Goal: Task Accomplishment & Management: Manage account settings

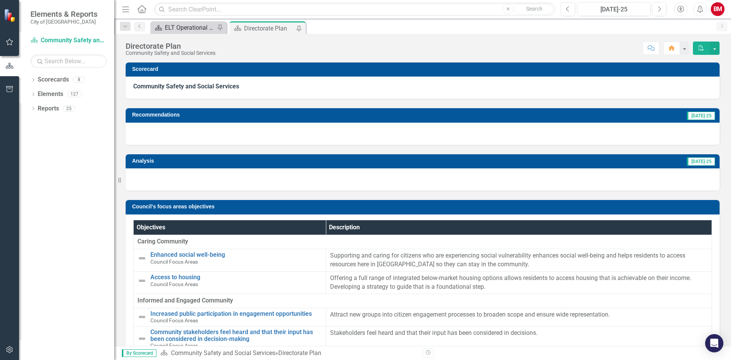
click at [185, 28] on div "ELT Operational Plan" at bounding box center [190, 28] width 50 height 10
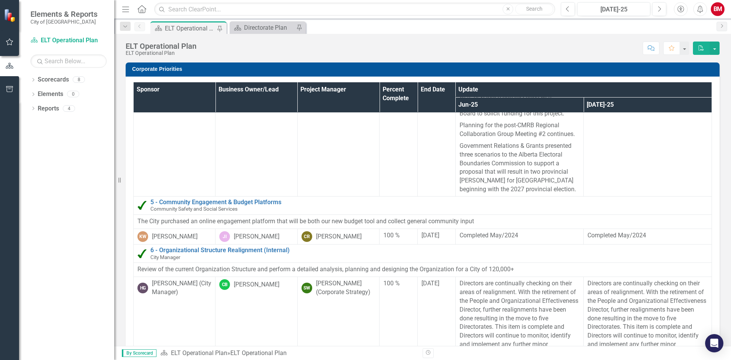
scroll to position [419, 0]
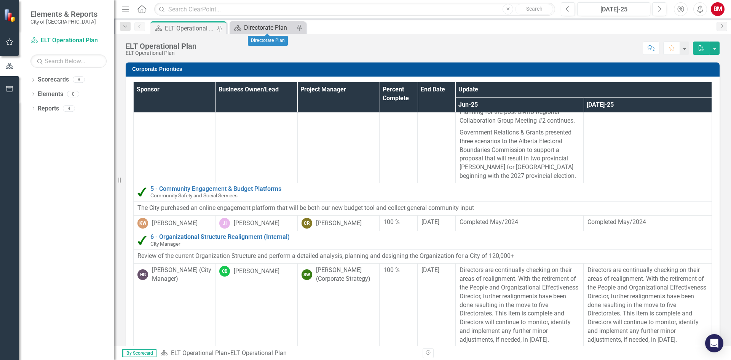
click at [260, 26] on div "Directorate Plan" at bounding box center [269, 28] width 50 height 10
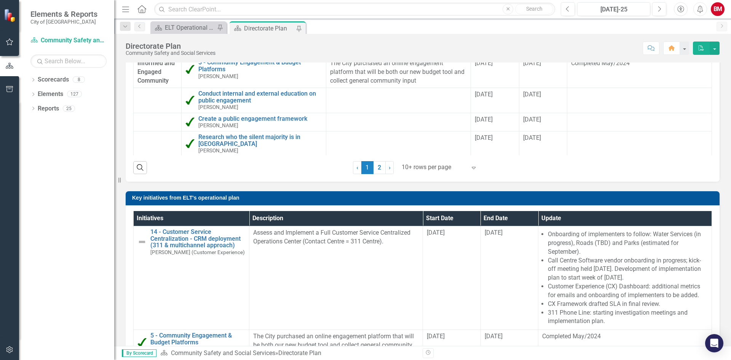
scroll to position [516, 0]
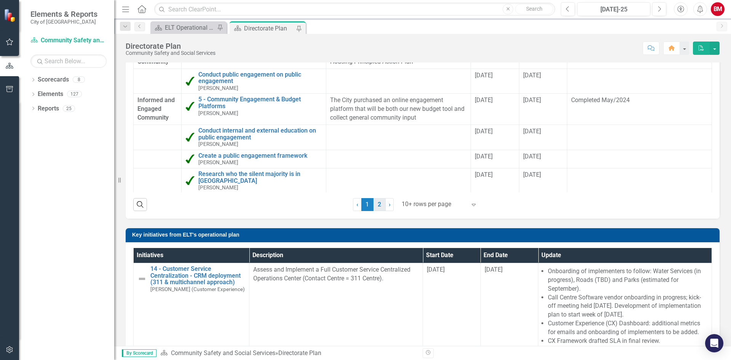
click at [378, 201] on link "2" at bounding box center [379, 204] width 12 height 13
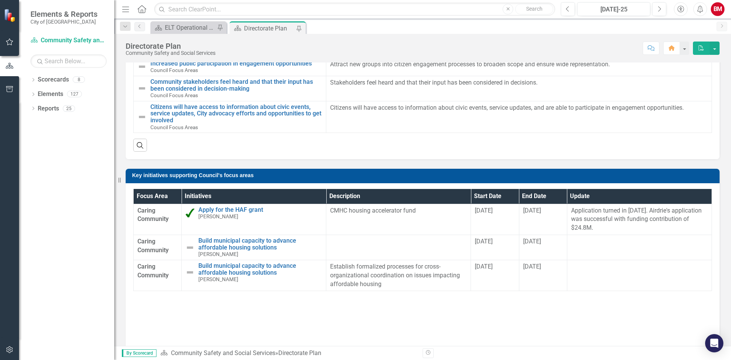
scroll to position [288, 0]
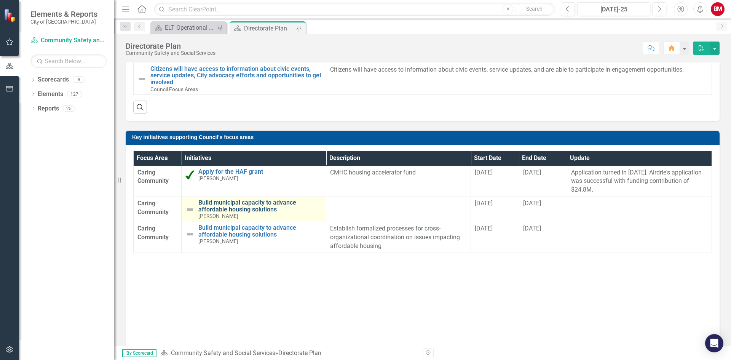
click at [239, 208] on link "Build municipal capacity to advance affordable housing solutions" at bounding box center [260, 205] width 124 height 13
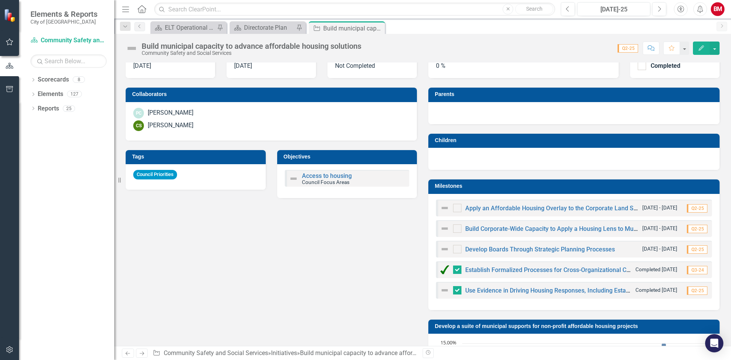
scroll to position [266, 0]
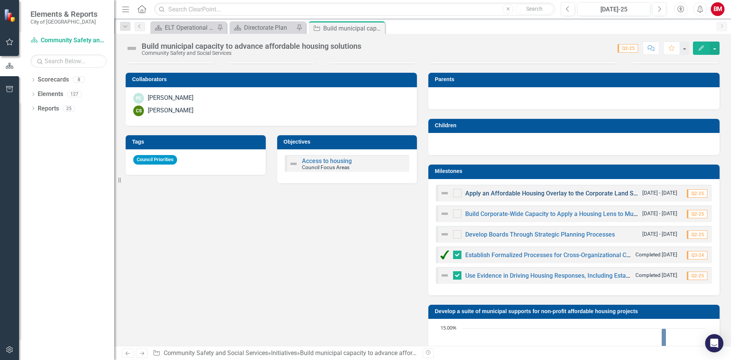
click at [545, 193] on link "Apply an Affordable Housing Overlay to the Corporate Land Strategy" at bounding box center [559, 192] width 188 height 7
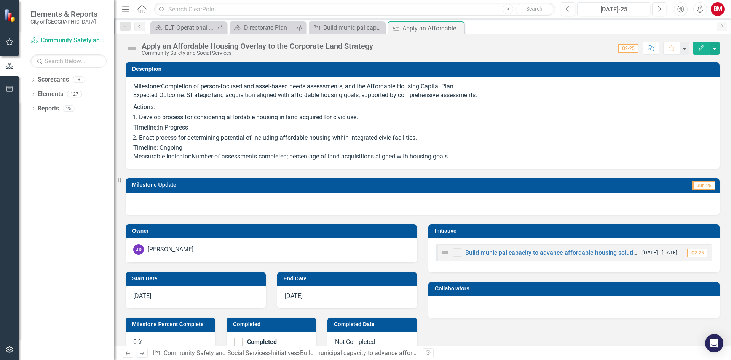
scroll to position [16, 0]
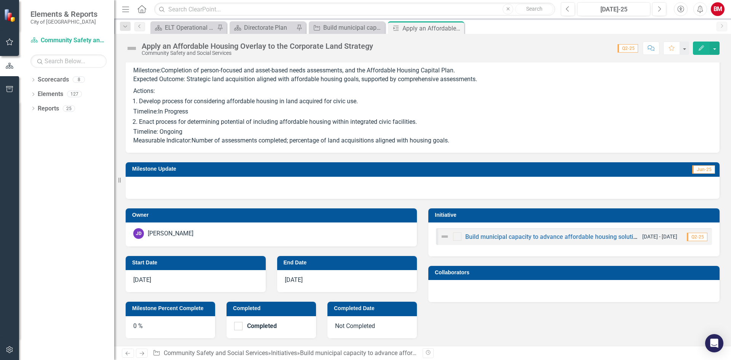
click at [442, 182] on div at bounding box center [423, 188] width 594 height 22
drag, startPoint x: 380, startPoint y: 195, endPoint x: 346, endPoint y: 195, distance: 33.9
click at [379, 195] on div at bounding box center [423, 188] width 594 height 22
click at [239, 189] on div at bounding box center [423, 188] width 594 height 22
click at [121, 180] on icon "Resize" at bounding box center [121, 180] width 8 height 6
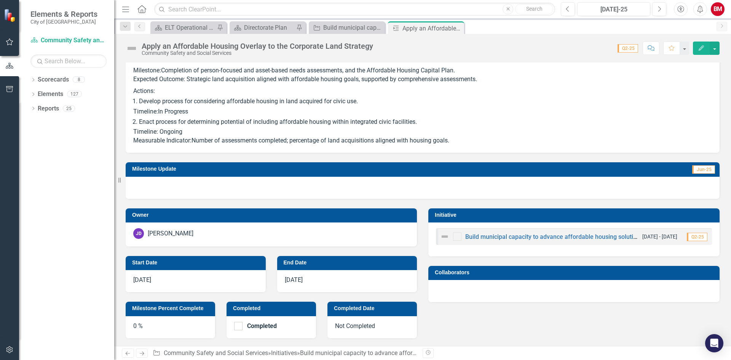
click at [137, 184] on div at bounding box center [423, 188] width 594 height 22
click at [178, 186] on div at bounding box center [423, 188] width 594 height 22
click at [181, 186] on div at bounding box center [423, 188] width 594 height 22
click at [184, 187] on div at bounding box center [423, 188] width 594 height 22
click at [185, 187] on div at bounding box center [423, 188] width 594 height 22
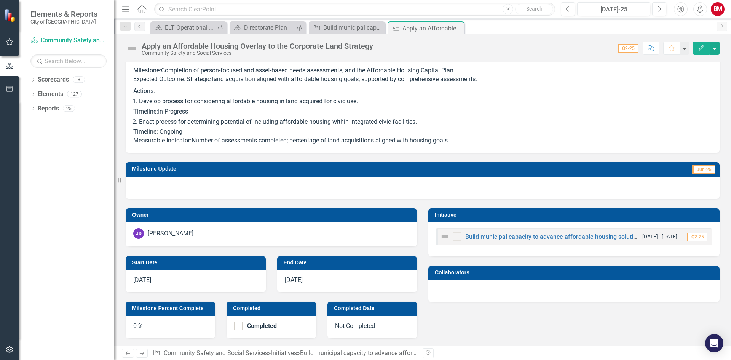
click at [186, 188] on div at bounding box center [423, 188] width 594 height 22
click at [705, 52] on button "Edit" at bounding box center [701, 47] width 17 height 13
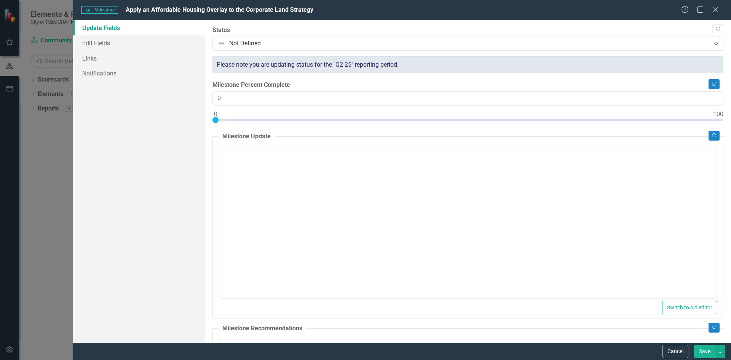
scroll to position [0, 0]
click at [234, 97] on input "0" at bounding box center [467, 98] width 511 height 14
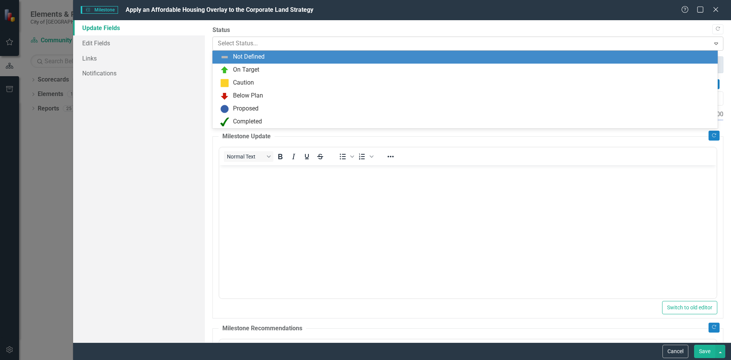
click at [297, 41] on div at bounding box center [461, 43] width 487 height 10
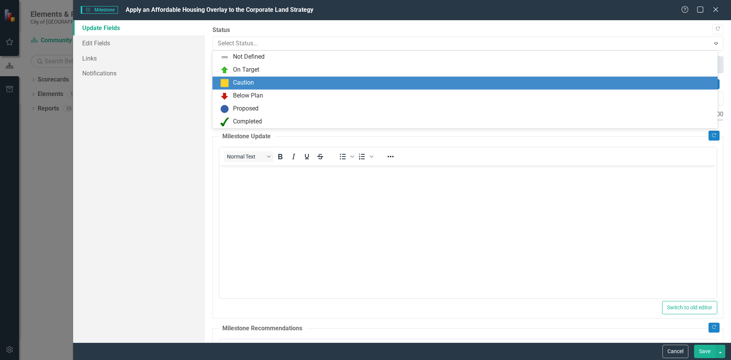
click at [258, 83] on div "Caution" at bounding box center [466, 82] width 493 height 9
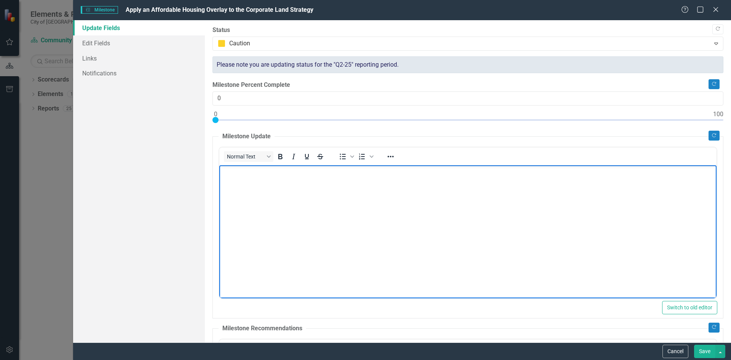
click at [247, 194] on body "Rich Text Area. Press ALT-0 for help." at bounding box center [467, 222] width 497 height 114
click at [316, 171] on p "Postponed until [DATE] as per the COrporate Land Straetgy Update occuring in 20…" at bounding box center [467, 171] width 493 height 9
click at [441, 169] on p "Postponed until [DATE] as per the Corporate Land Straetgy Update occuring in 20…" at bounding box center [467, 171] width 493 height 9
click at [410, 174] on p "Postponed until [DATE] as per the Corporate Land Straetgy Update occuring in [D…" at bounding box center [467, 171] width 493 height 9
click at [495, 167] on p "Postponed until [DATE] as per the Corporate Land Strategy Update occurring in […" at bounding box center [467, 171] width 493 height 9
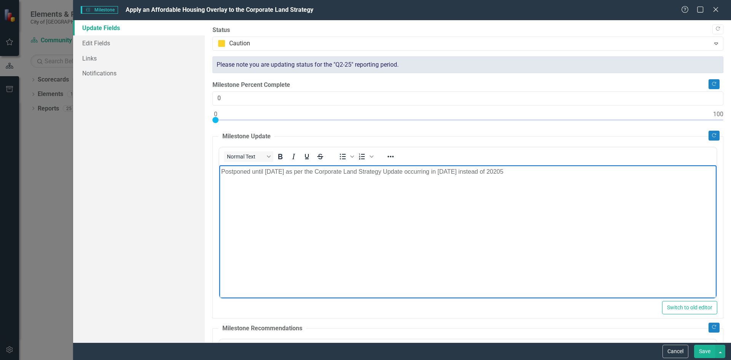
click at [489, 169] on p "Postponed until [DATE] as per the Corporate Land Strategy Update occurring in […" at bounding box center [467, 171] width 493 height 9
click at [374, 177] on p "Postponed until [DATE] as per the Corporate Land Strategy Update occurring in […" at bounding box center [467, 176] width 493 height 18
click at [349, 181] on p "Postponed until [DATE] as per the Corporate Land Strategy Update occurring in […" at bounding box center [467, 176] width 493 height 18
click at [330, 181] on p "Postponed until [DATE] as per the Corporate Land Strategy Update occurring in […" at bounding box center [467, 176] width 493 height 18
click at [247, 182] on p "Postponed until [DATE] as per the Corporate Land Strategy Update occurring in […" at bounding box center [467, 176] width 493 height 18
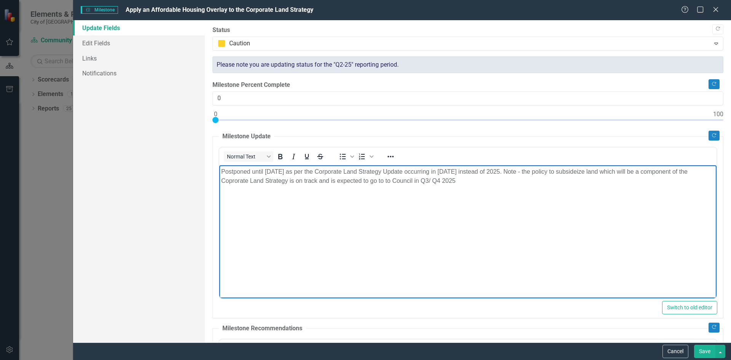
click at [558, 172] on p "Postponed until [DATE] as per the Corporate Land Strategy Update occurring in […" at bounding box center [467, 176] width 493 height 18
click at [685, 173] on p "Postponed until [DATE] as per the Corporate Land Strategy Update occurring in […" at bounding box center [467, 176] width 493 height 18
click at [426, 178] on p "Postponed until [DATE] as per the Corporate Land Strategy Update occurring in […" at bounding box center [467, 176] width 493 height 18
drag, startPoint x: 433, startPoint y: 182, endPoint x: 447, endPoint y: 178, distance: 14.0
click at [447, 178] on p "Postponed until [DATE] as per the Corporate Land Strategy Update occurring in […" at bounding box center [467, 176] width 493 height 18
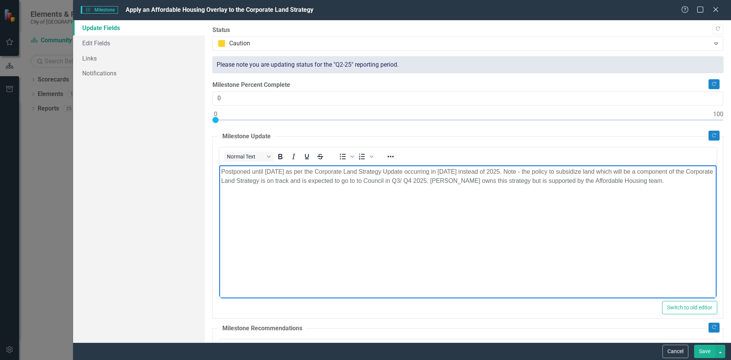
click at [439, 178] on p "Postponed until [DATE] as per the Corporate Land Strategy Update occurring in […" at bounding box center [467, 176] width 493 height 18
click at [472, 180] on p "Postponed until [DATE] as per the Corporate Land Strategy Update occurring in […" at bounding box center [467, 176] width 493 height 18
click at [702, 349] on button "Save" at bounding box center [704, 350] width 21 height 13
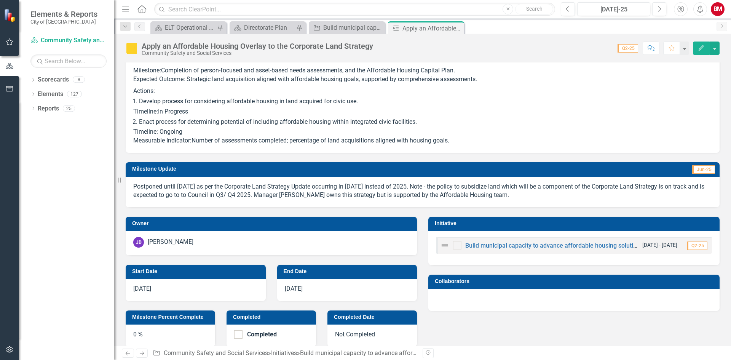
scroll to position [24, 0]
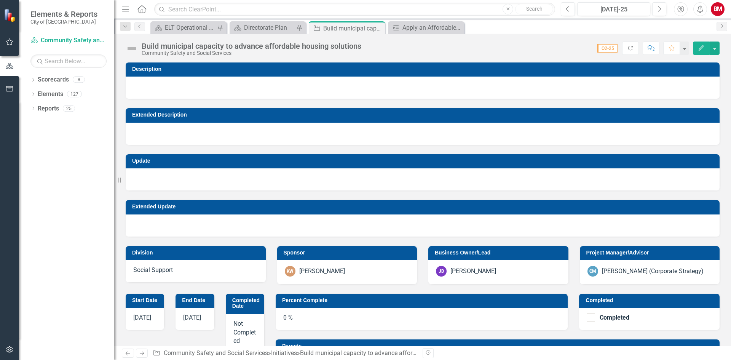
checkbox input "false"
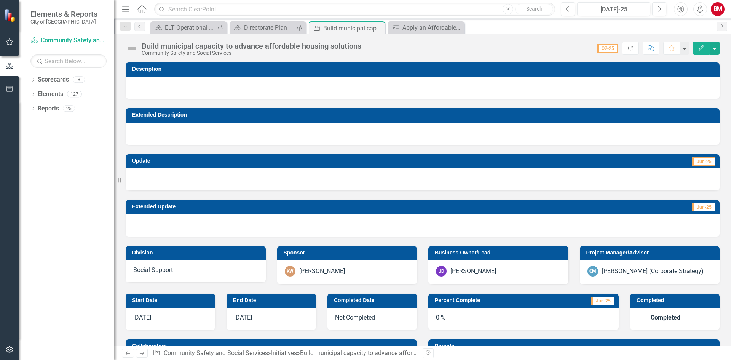
checkbox input "true"
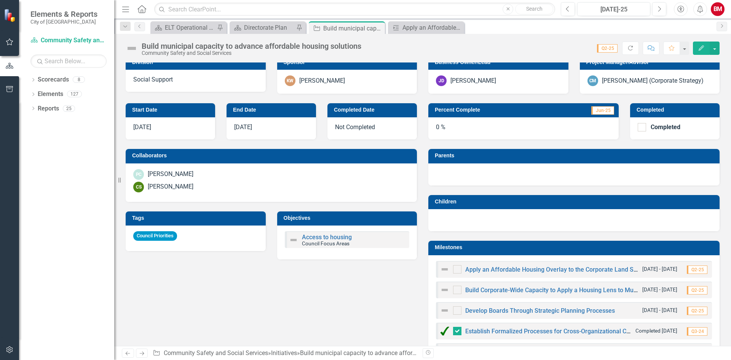
scroll to position [228, 0]
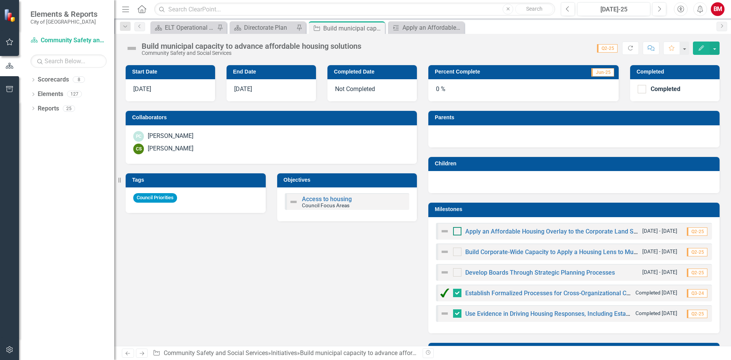
click at [455, 232] on div at bounding box center [457, 231] width 8 height 8
click at [455, 232] on input "checkbox" at bounding box center [455, 229] width 5 height 5
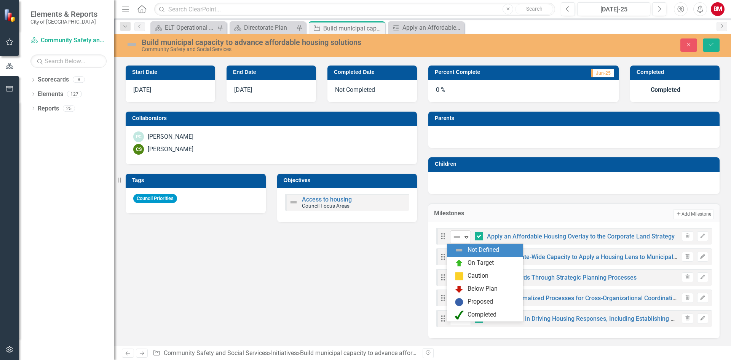
click at [463, 237] on icon "Expand" at bounding box center [466, 237] width 8 height 6
click at [467, 274] on div "Caution" at bounding box center [477, 275] width 21 height 9
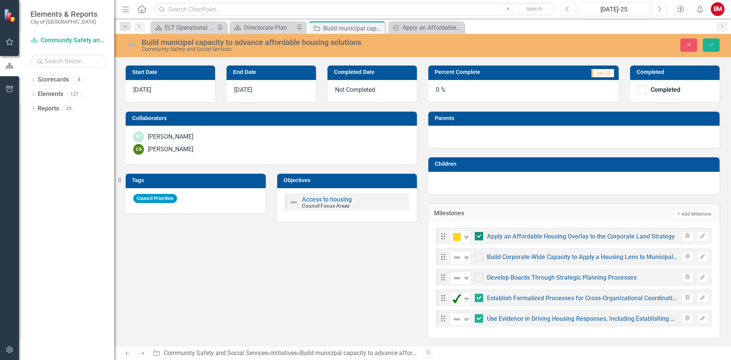
click at [475, 240] on div at bounding box center [478, 236] width 8 height 8
click at [475, 237] on input "checkbox" at bounding box center [476, 234] width 5 height 5
checkbox input "false"
click at [504, 258] on link "Build Corporate-Wide Capacity to Apply a Housing Lens to Municipal Plans/Action…" at bounding box center [684, 256] width 395 height 7
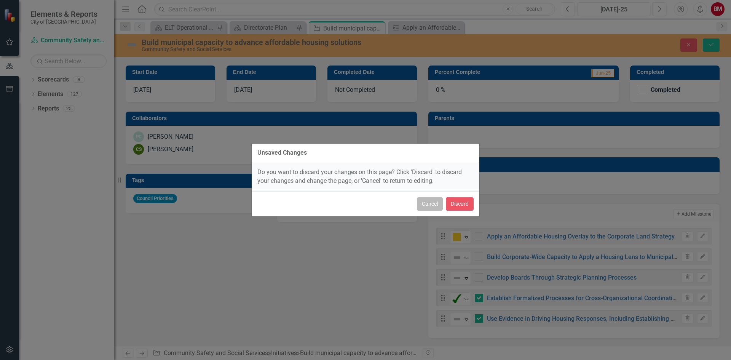
click at [429, 201] on button "Cancel" at bounding box center [430, 203] width 26 height 13
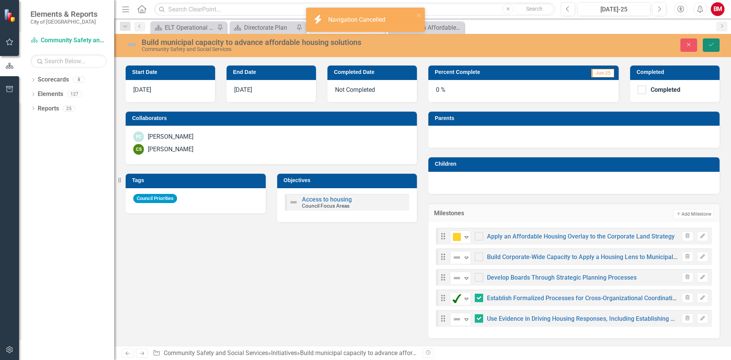
click at [709, 42] on icon "Save" at bounding box center [710, 44] width 7 height 5
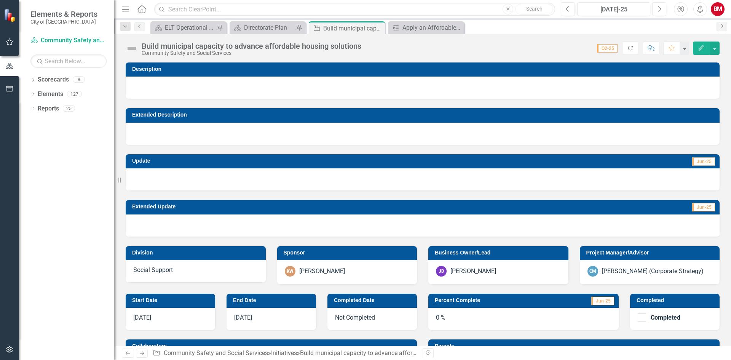
checkbox input "false"
checkbox input "true"
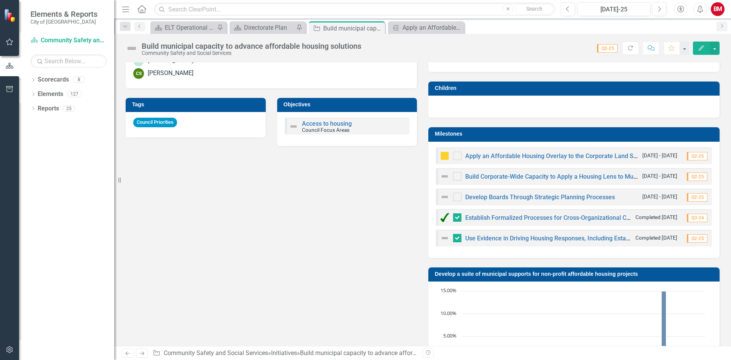
scroll to position [304, 0]
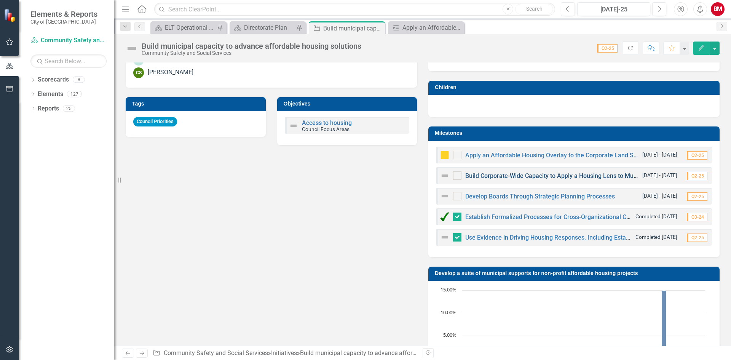
click at [491, 175] on link "Build Corporate-Wide Capacity to Apply a Housing Lens to Municipal Plans/Action…" at bounding box center [662, 175] width 395 height 7
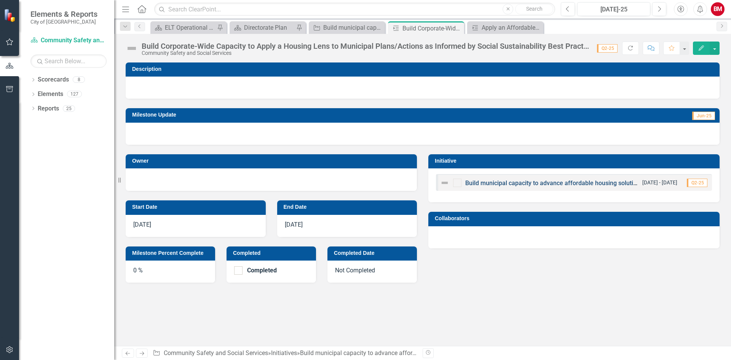
click at [587, 180] on link "Build municipal capacity to advance affordable housing solutions" at bounding box center [554, 182] width 178 height 7
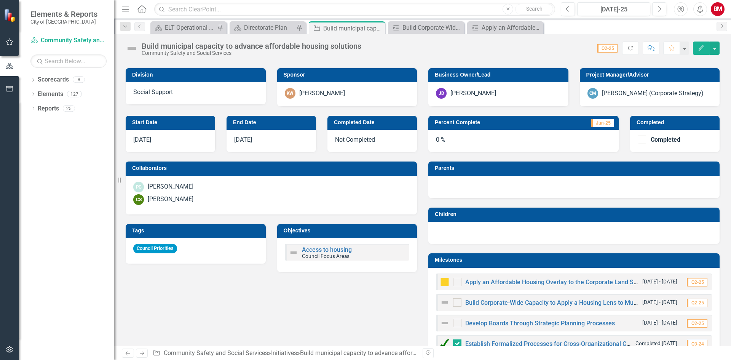
scroll to position [190, 0]
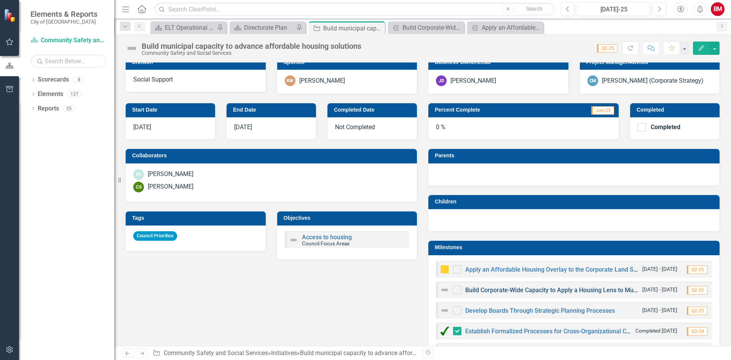
click at [555, 289] on link "Build Corporate-Wide Capacity to Apply a Housing Lens to Municipal Plans/Action…" at bounding box center [662, 289] width 395 height 7
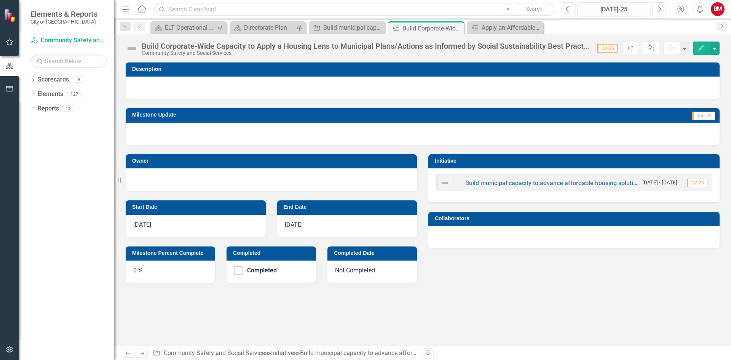
click at [702, 52] on button "Edit" at bounding box center [701, 47] width 17 height 13
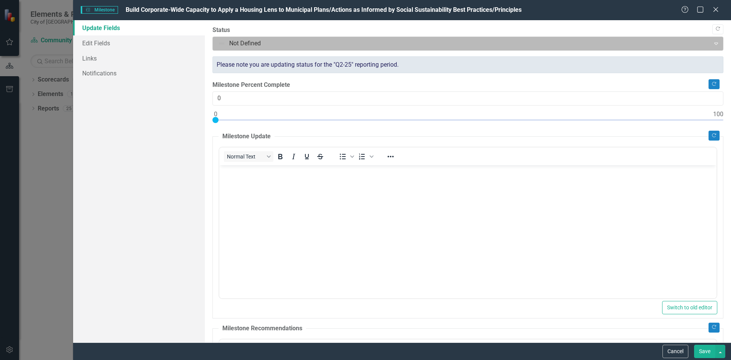
click at [609, 43] on div at bounding box center [461, 43] width 487 height 10
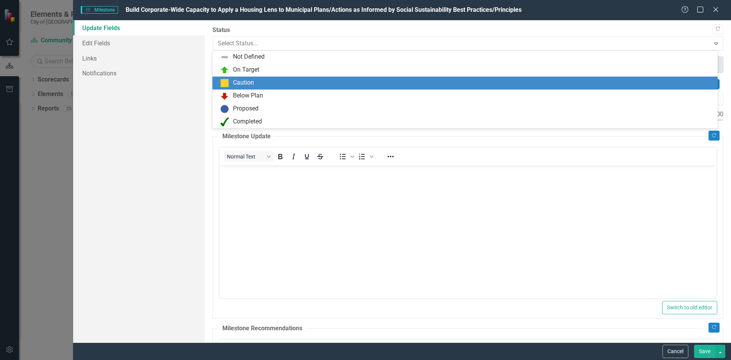
click at [245, 86] on div "Caution" at bounding box center [243, 82] width 21 height 9
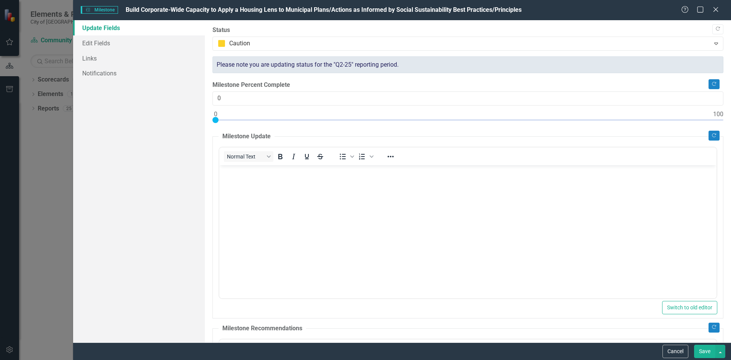
click at [258, 205] on body "Rich Text Area. Press ALT-0 for help." at bounding box center [467, 222] width 497 height 114
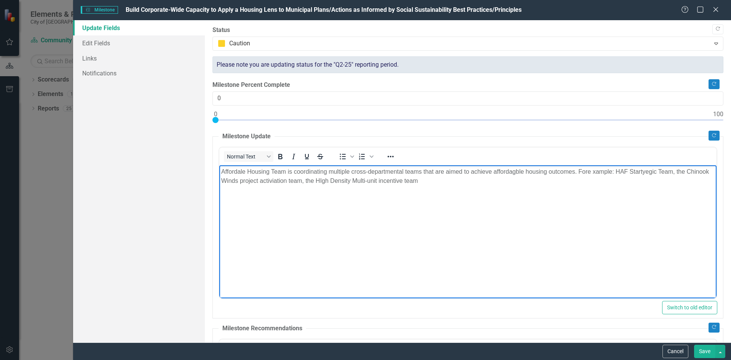
click at [503, 169] on p "Affordale Housing Team is coordinating multiple cross-departmental teams that a…" at bounding box center [467, 176] width 493 height 18
click at [589, 170] on p "Affordale Housing Team is coordinating multiple cross-departmental teams that a…" at bounding box center [467, 176] width 493 height 18
click at [642, 172] on p "Affordale Housing Team is coordinating multiple cross-departmental teams that a…" at bounding box center [467, 176] width 493 height 18
click at [234, 175] on p "Affordale Housing Team is coordinating multiple cross-departmental teams that a…" at bounding box center [467, 176] width 493 height 18
click at [343, 179] on p "Affordable Housing Team is coordinating multiple cross-departmental teams that …" at bounding box center [467, 176] width 493 height 18
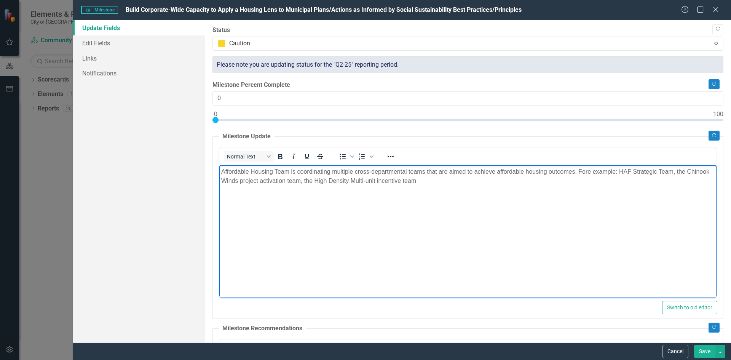
click at [442, 182] on p "Affordable Housing Team is coordinating multiple cross-departmental teams that …" at bounding box center [467, 176] width 493 height 18
click at [535, 181] on p "Affordable Housing Team is coordinating multiple cross-departmental teams that …" at bounding box center [467, 176] width 493 height 18
click at [567, 180] on p "Affordable Housing Team is coordinating multiple cross-departmental teams that …" at bounding box center [467, 176] width 493 height 18
drag, startPoint x: 543, startPoint y: 180, endPoint x: 536, endPoint y: 180, distance: 7.6
click at [536, 180] on p "Affordable Housing Team is coordinating multiple cross-departmental teams that …" at bounding box center [467, 176] width 493 height 18
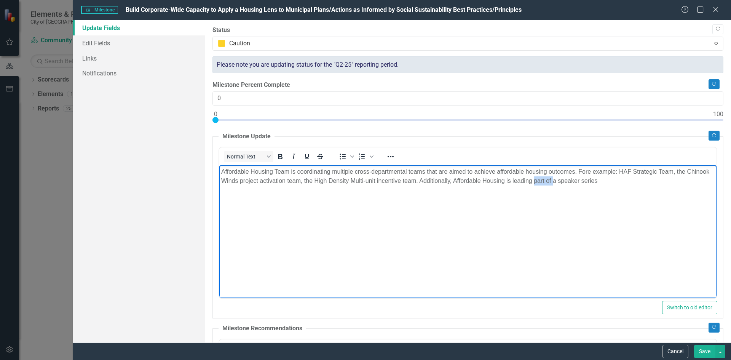
drag, startPoint x: 557, startPoint y: 180, endPoint x: 576, endPoint y: 181, distance: 19.0
click at [576, 181] on p "Affordable Housing Team is coordinating multiple cross-departmental teams that …" at bounding box center [467, 176] width 493 height 18
click at [609, 181] on p "Affordable Housing Team is coordinating multiple cross-departmental teams that …" at bounding box center [467, 176] width 493 height 18
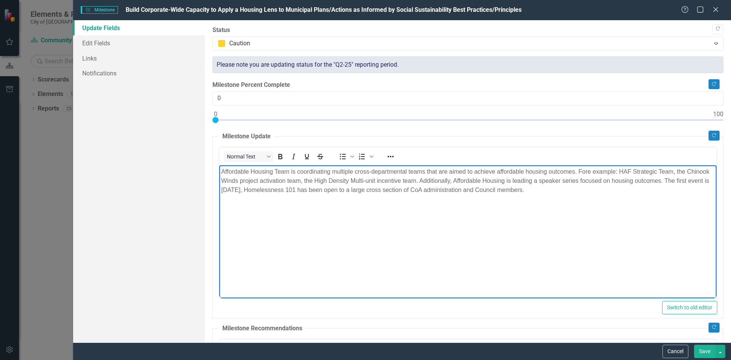
click at [585, 188] on p "Affordable Housing Team is coordinating multiple cross-departmental teams that …" at bounding box center [467, 180] width 493 height 27
click at [467, 120] on div at bounding box center [467, 122] width 511 height 10
type input "50"
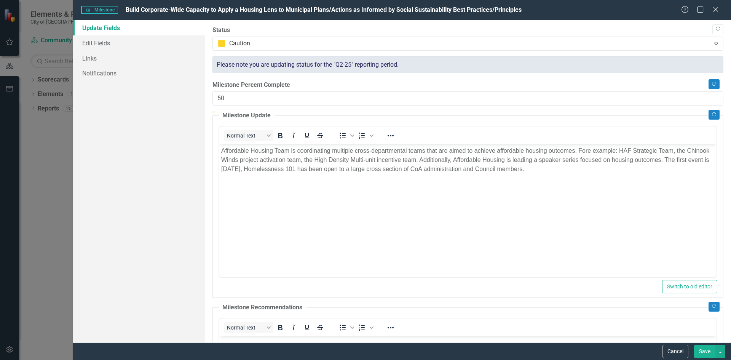
click at [591, 169] on p "Affordable Housing Team is coordinating multiple cross-departmental teams that …" at bounding box center [467, 159] width 493 height 27
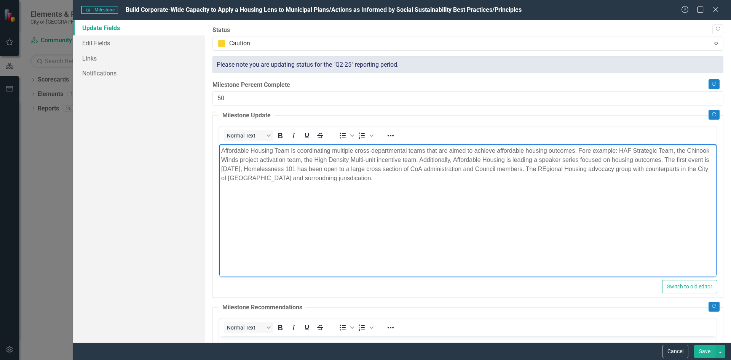
click at [392, 179] on p "Affordable Housing Team is coordinating multiple cross-departmental teams that …" at bounding box center [467, 164] width 493 height 37
click at [333, 180] on p "Affordable Housing Team is coordinating multiple cross-departmental teams that …" at bounding box center [467, 164] width 493 height 37
click at [607, 169] on p "Affordable Housing Team is coordinating multiple cross-departmental teams that …" at bounding box center [467, 164] width 493 height 37
click at [585, 169] on p "Affordable Housing Team is coordinating multiple cross-departmental teams that …" at bounding box center [467, 164] width 493 height 37
click at [279, 177] on p "Affordable Housing Team is coordinating multiple cross-departmental teams that …" at bounding box center [467, 164] width 493 height 37
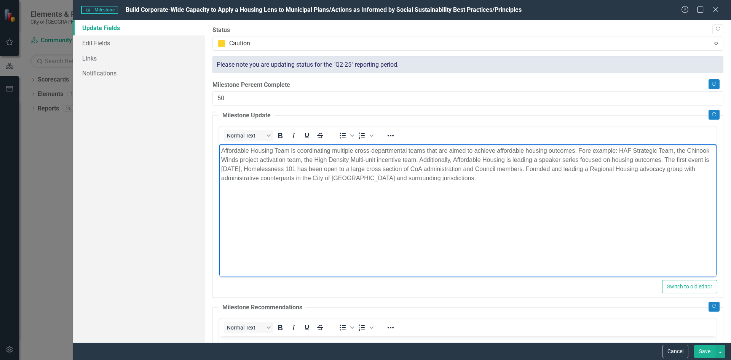
click at [583, 167] on p "Affordable Housing Team is coordinating multiple cross-departmental teams that …" at bounding box center [467, 164] width 493 height 37
click at [595, 169] on p "Affordable Housing Team is coordinating multiple cross-departmental teams that …" at bounding box center [467, 164] width 493 height 37
click at [600, 168] on p "Affordable Housing Team is coordinating multiple cross-departmental teams that …" at bounding box center [467, 164] width 493 height 37
click at [589, 167] on p "Affordable Housing Team is coordinating multiple cross-departmental teams that …" at bounding box center [467, 164] width 493 height 37
click at [545, 177] on p "Affordable Housing Team is coordinating multiple cross-departmental teams that …" at bounding box center [467, 164] width 493 height 37
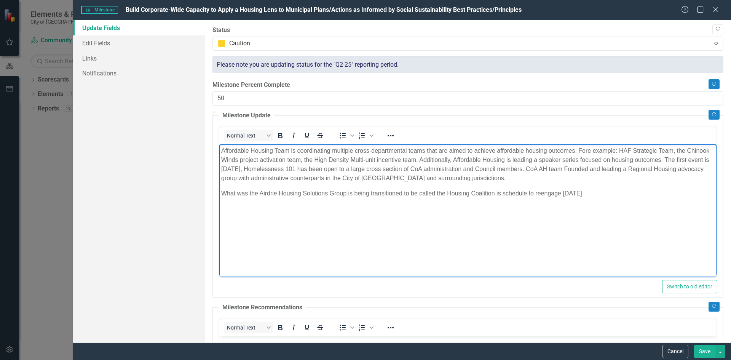
click at [562, 193] on p "What was the Airdrie Housing Solutions Group is being transitioned to be called…" at bounding box center [467, 192] width 493 height 9
click at [699, 192] on p "What was the Airdrie Housing Solutions Group is being transitioned to be called…" at bounding box center [467, 197] width 493 height 18
click at [221, 202] on p "What was the Airdrie Housing Solutions Group is being transitioned to be called…" at bounding box center [467, 197] width 493 height 18
click at [271, 200] on p "What was the Airdrie Housing Solutions Group is being transitioned to be called…" at bounding box center [467, 197] width 493 height 18
click at [306, 197] on p "What was the Airdrie Housing Solutions Group is being transitioned to be called…" at bounding box center [467, 197] width 493 height 18
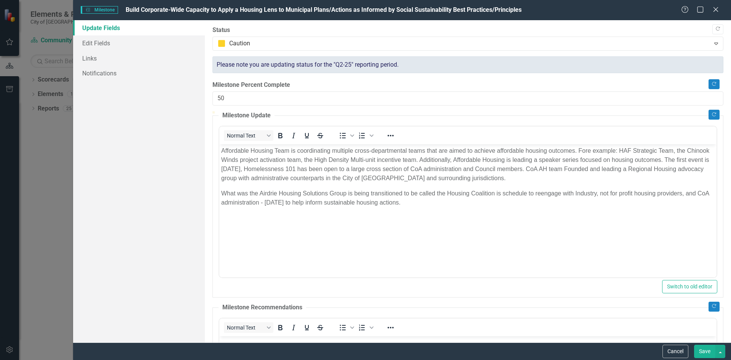
click at [699, 349] on button "Save" at bounding box center [704, 350] width 21 height 13
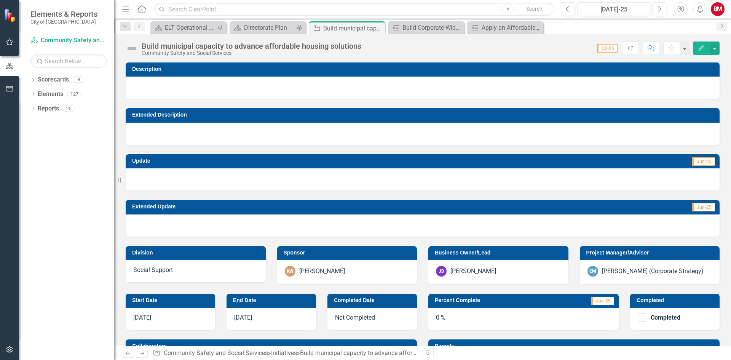
checkbox input "false"
checkbox input "true"
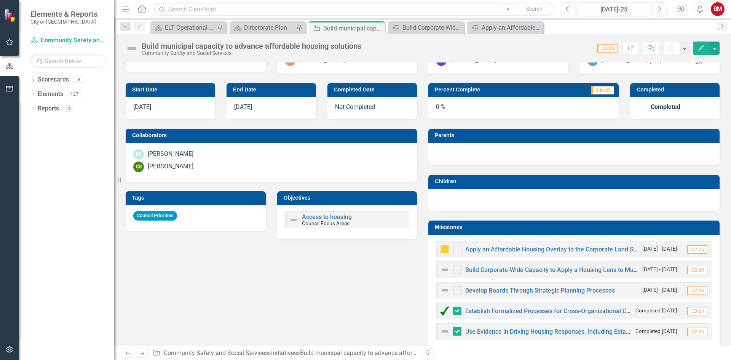
scroll to position [228, 0]
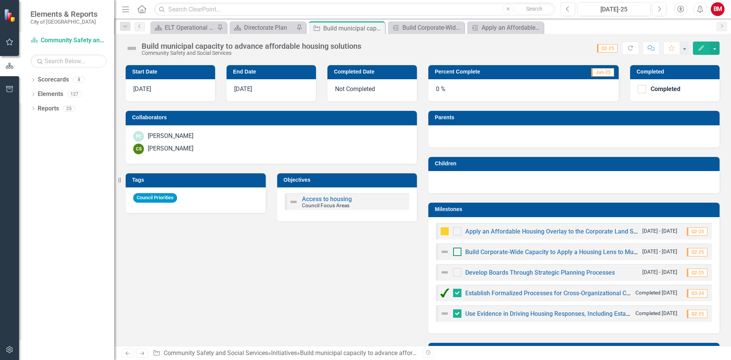
click at [453, 253] on div at bounding box center [457, 251] width 8 height 8
click at [453, 252] on input "checkbox" at bounding box center [455, 249] width 5 height 5
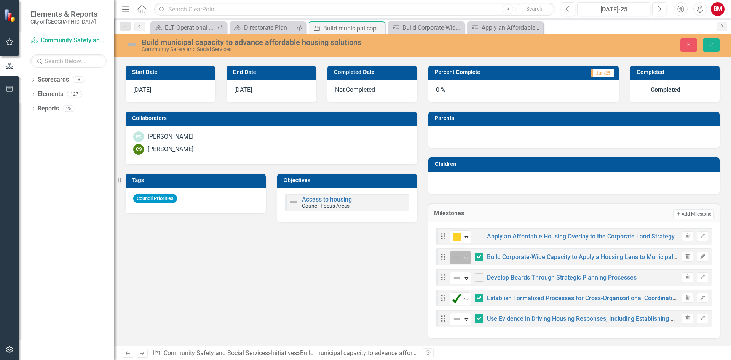
click at [465, 257] on icon "Expand" at bounding box center [466, 257] width 8 height 6
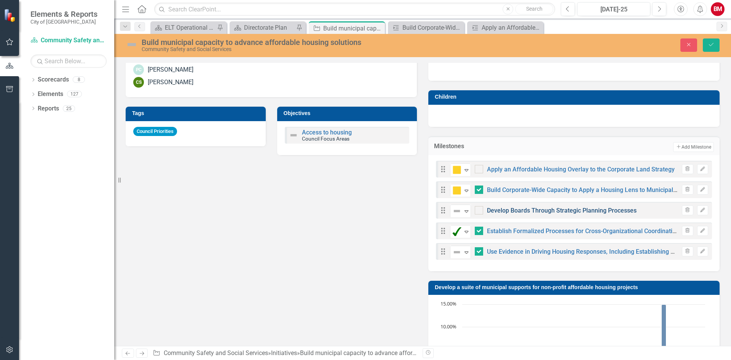
scroll to position [304, 0]
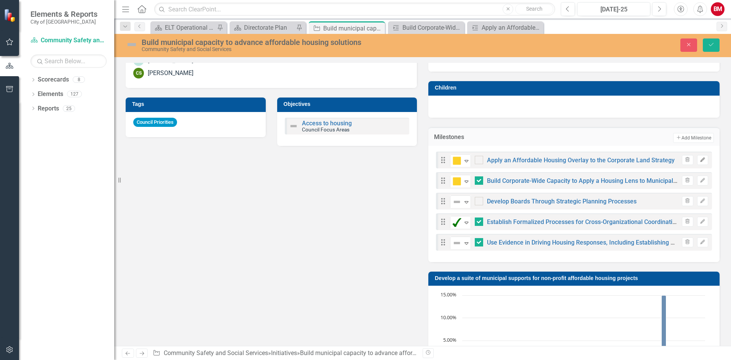
click at [699, 158] on icon "Edit" at bounding box center [702, 160] width 6 height 5
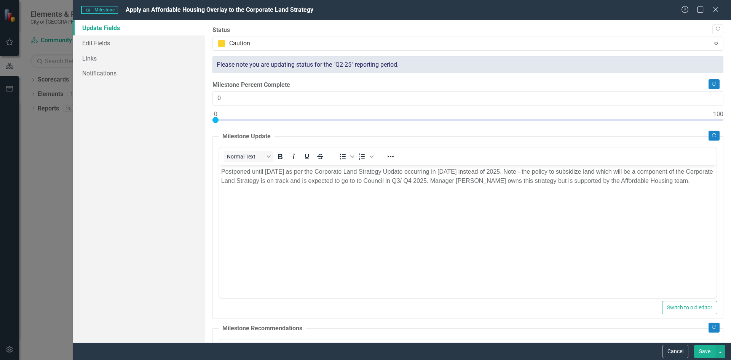
scroll to position [0, 0]
click at [258, 121] on div at bounding box center [467, 122] width 511 height 10
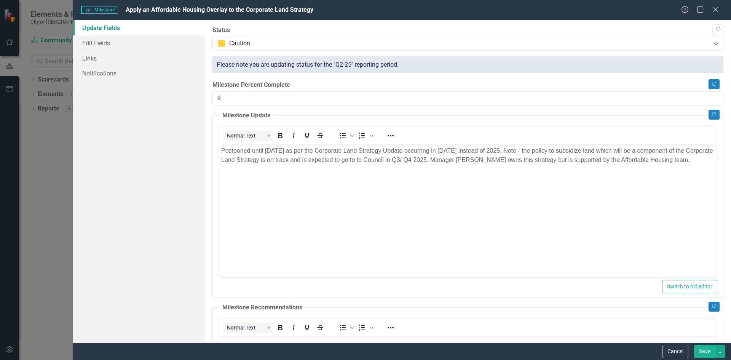
click at [268, 111] on div at bounding box center [467, 111] width 511 height 0
click at [293, 111] on div at bounding box center [467, 111] width 511 height 0
click at [318, 111] on div at bounding box center [467, 111] width 511 height 0
click at [333, 111] on div at bounding box center [467, 111] width 511 height 0
click at [344, 111] on div at bounding box center [467, 111] width 511 height 0
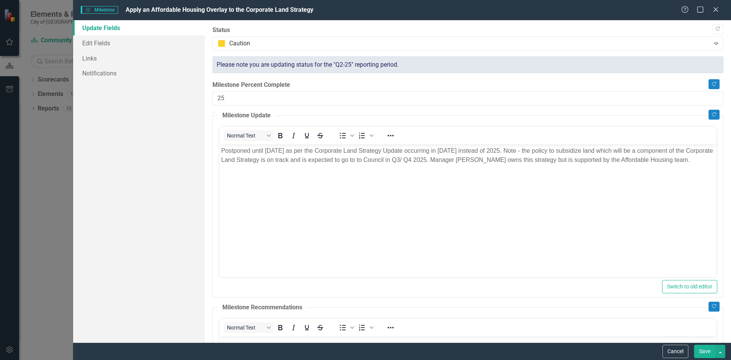
click at [341, 111] on div at bounding box center [467, 111] width 511 height 0
click at [289, 111] on div at bounding box center [467, 111] width 511 height 0
type input "15"
click at [705, 349] on button "Save" at bounding box center [704, 350] width 21 height 13
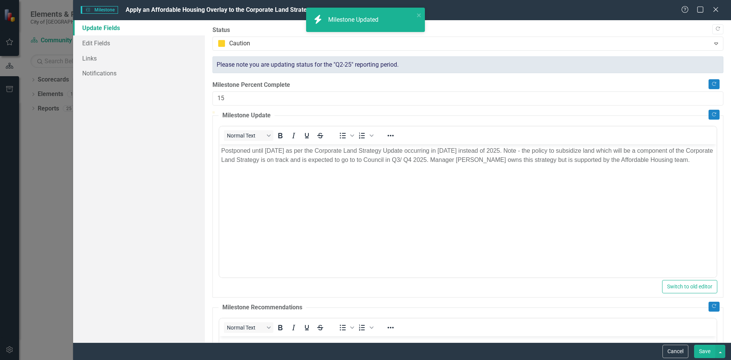
checkbox input "false"
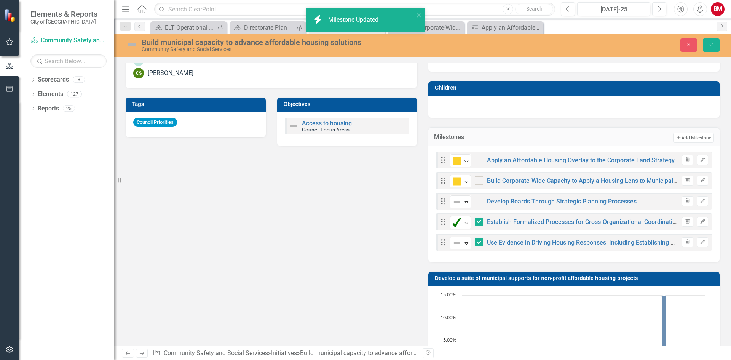
checkbox input "true"
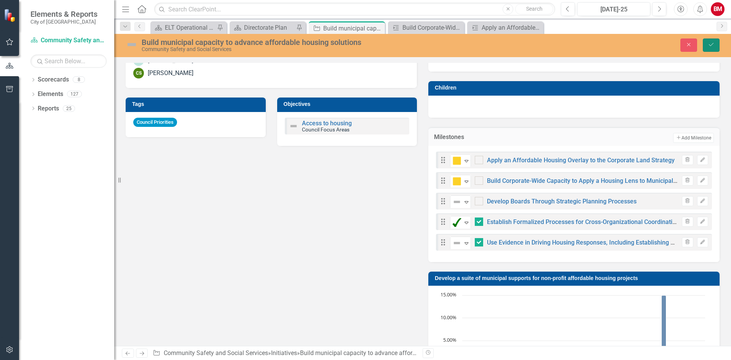
click at [710, 48] on button "Save" at bounding box center [710, 44] width 17 height 13
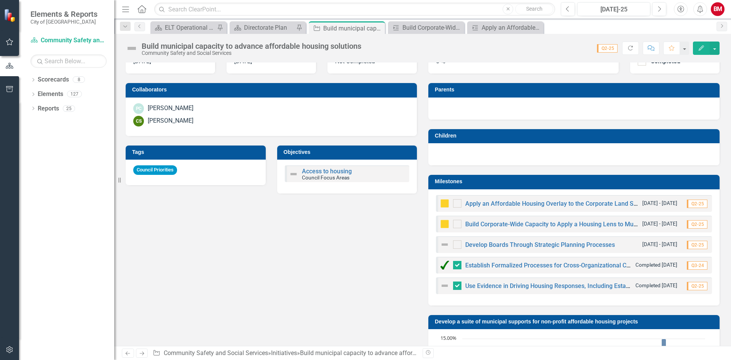
scroll to position [266, 0]
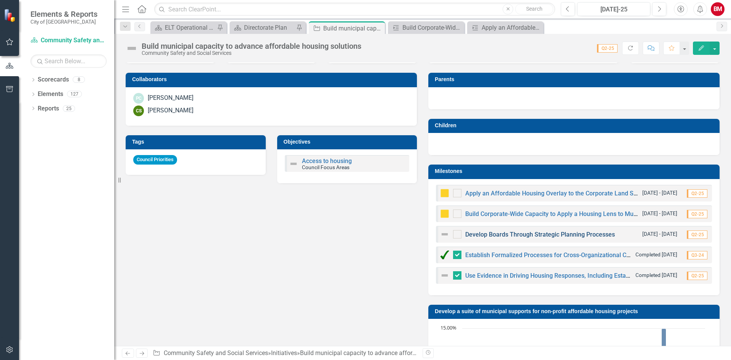
click at [501, 234] on link "Develop Boards Through Strategic Planning Processes" at bounding box center [540, 234] width 150 height 7
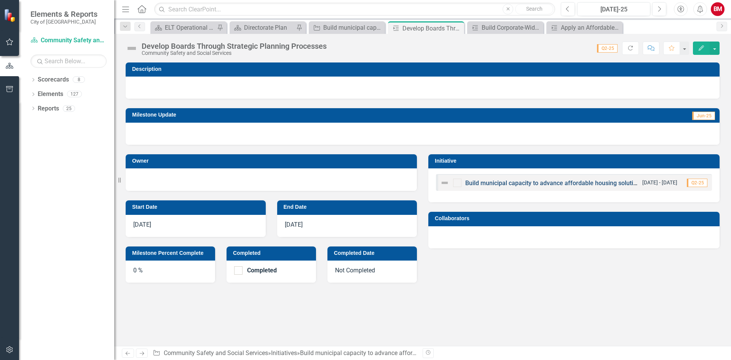
click at [520, 182] on link "Build municipal capacity to advance affordable housing solutions" at bounding box center [554, 182] width 178 height 7
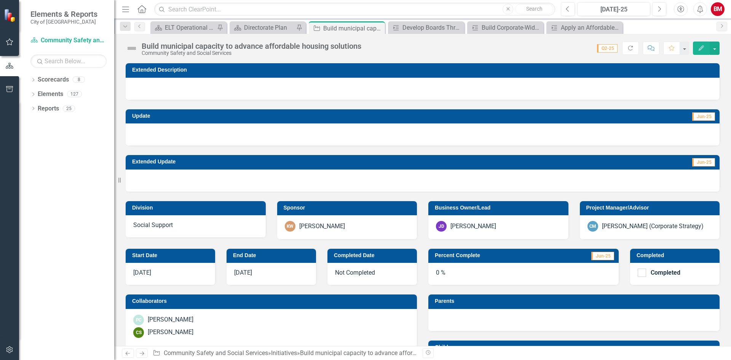
scroll to position [38, 0]
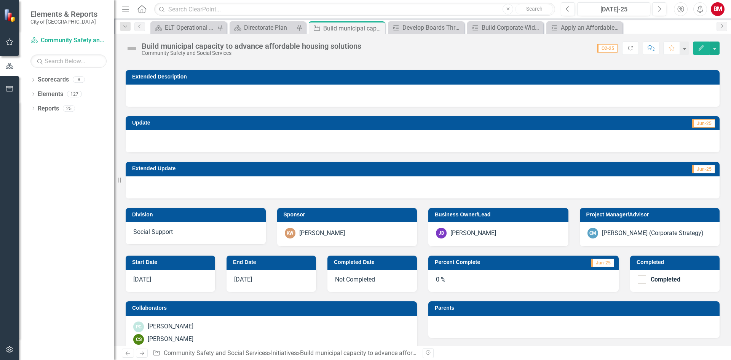
click at [705, 49] on button "Edit" at bounding box center [701, 47] width 17 height 13
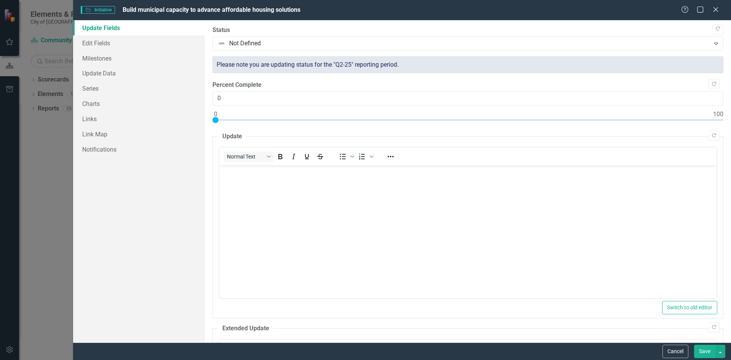
scroll to position [0, 0]
click at [246, 195] on body "Rich Text Area. Press ALT-0 for help." at bounding box center [467, 222] width 497 height 114
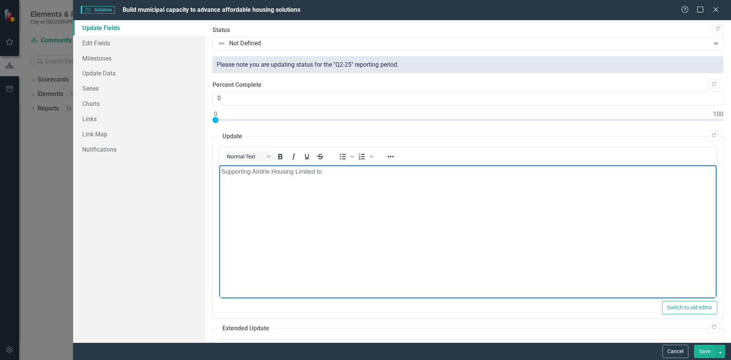
click at [318, 170] on p "Supporting Airdrie Housing Limited to" at bounding box center [467, 171] width 493 height 9
click at [286, 125] on div at bounding box center [467, 122] width 511 height 10
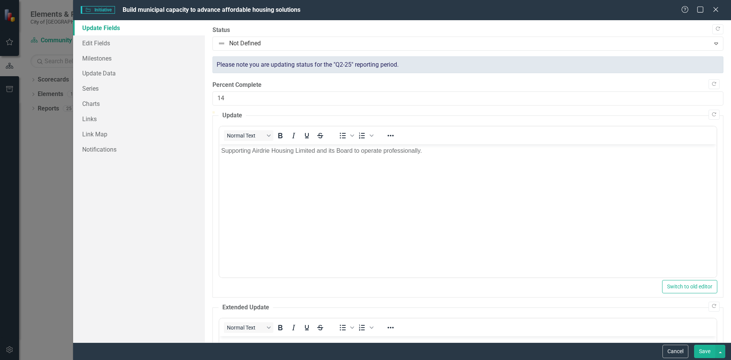
click at [314, 111] on div at bounding box center [467, 111] width 511 height 0
click at [335, 111] on div at bounding box center [467, 111] width 511 height 0
type input "24"
click at [383, 151] on p "Supporting Airdrie Housing Limited and its Board to operate professionally." at bounding box center [467, 150] width 493 height 9
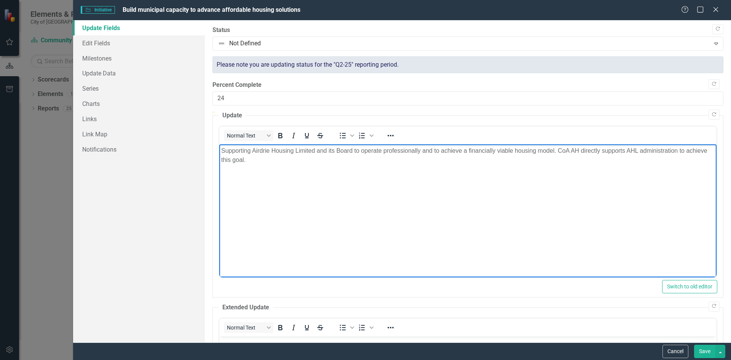
click at [707, 350] on button "Save" at bounding box center [704, 350] width 21 height 13
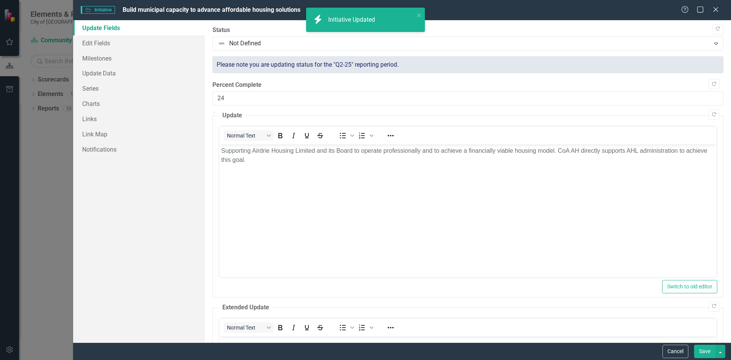
checkbox input "false"
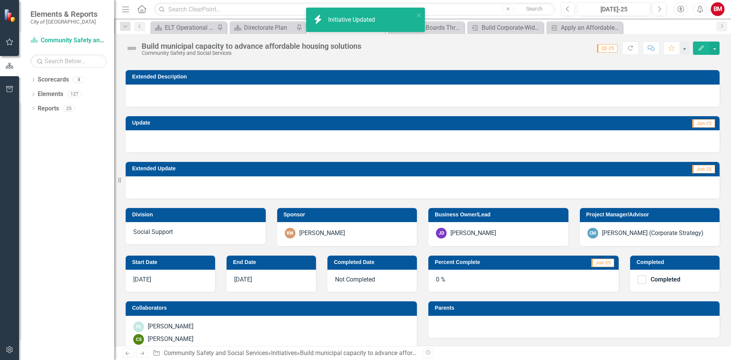
checkbox input "true"
checkbox input "false"
checkbox input "true"
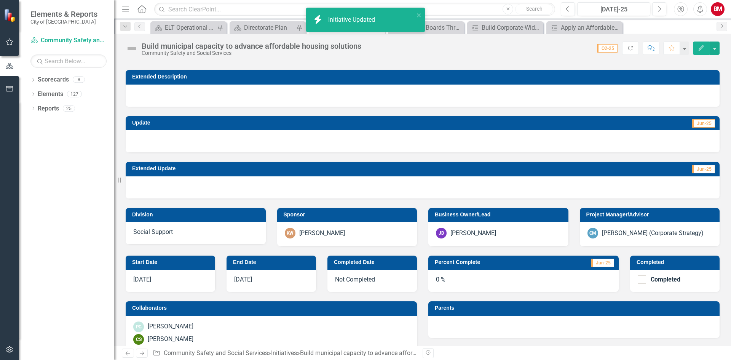
checkbox input "true"
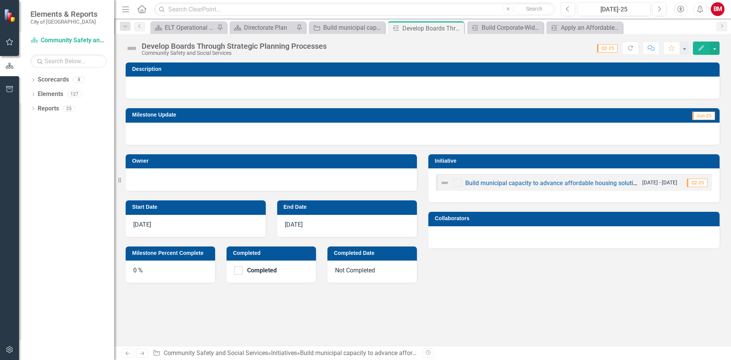
click at [457, 185] on div at bounding box center [457, 182] width 8 height 8
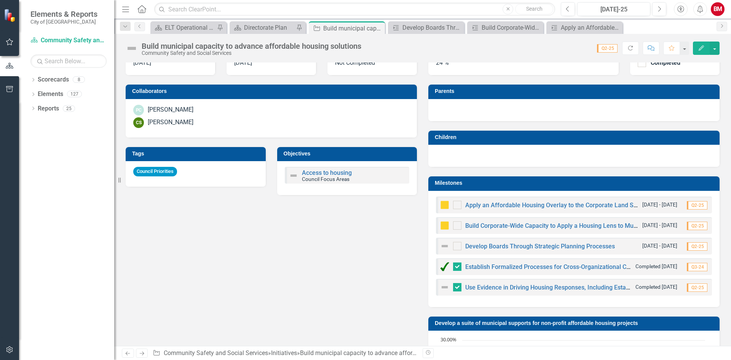
scroll to position [266, 0]
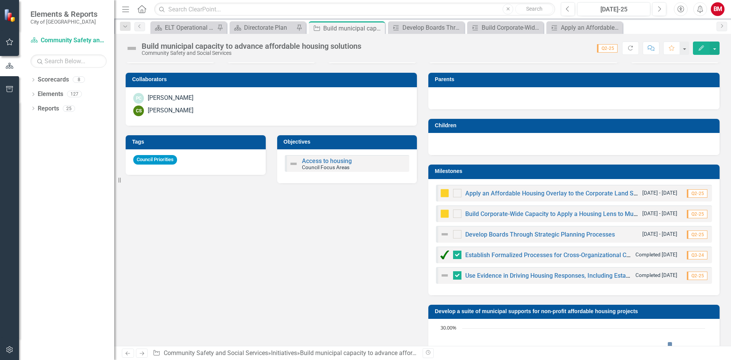
click at [440, 234] on img at bounding box center [444, 233] width 9 height 9
click at [446, 235] on img at bounding box center [444, 233] width 9 height 9
click at [453, 235] on div at bounding box center [457, 234] width 8 height 8
click at [453, 235] on input "checkbox" at bounding box center [455, 232] width 5 height 5
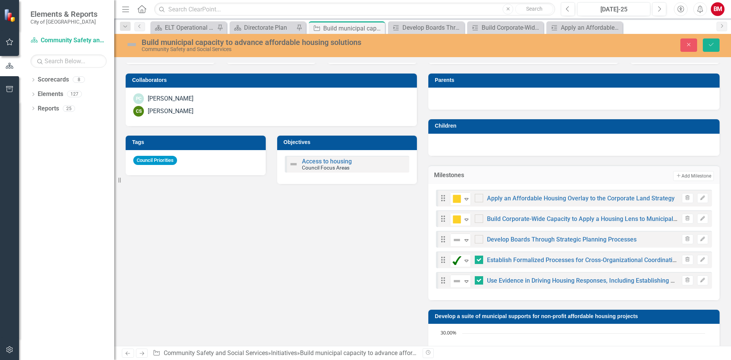
checkbox input "true"
click at [462, 238] on icon "Expand" at bounding box center [466, 240] width 8 height 6
click at [535, 281] on link "Use Evidence in Driving Housing Responses, Including Establishing Housing Unit …" at bounding box center [607, 280] width 240 height 7
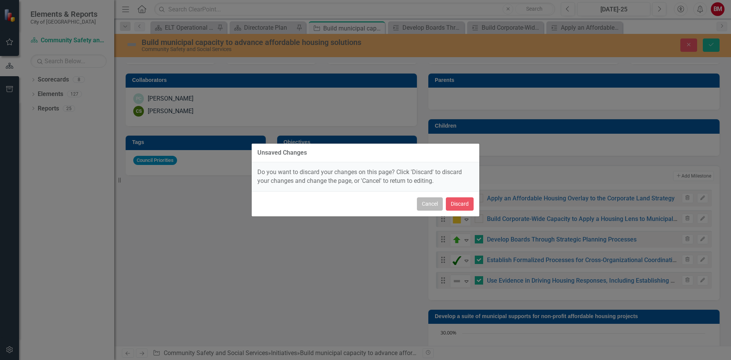
click at [428, 205] on button "Cancel" at bounding box center [430, 203] width 26 height 13
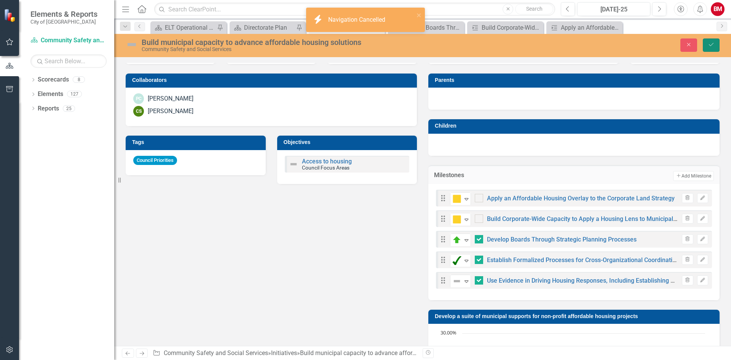
click at [705, 43] on button "Save" at bounding box center [710, 44] width 17 height 13
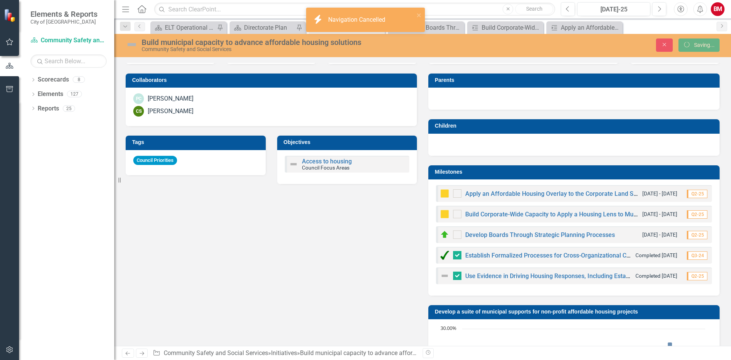
checkbox input "false"
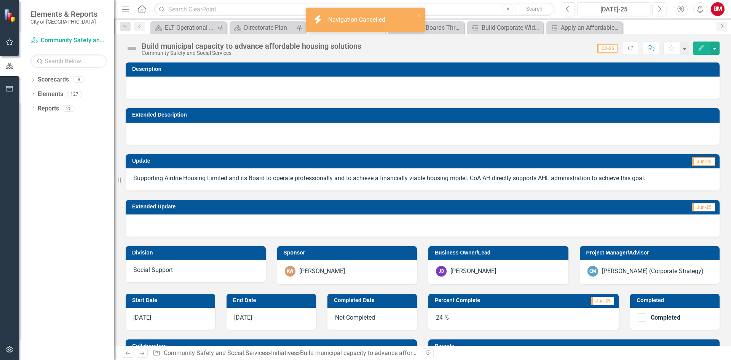
checkbox input "false"
checkbox input "true"
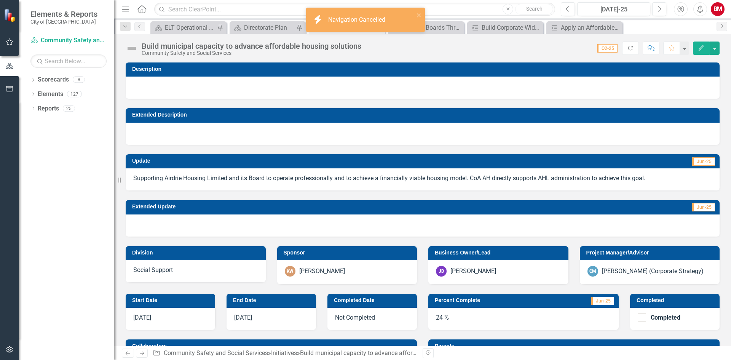
checkbox input "true"
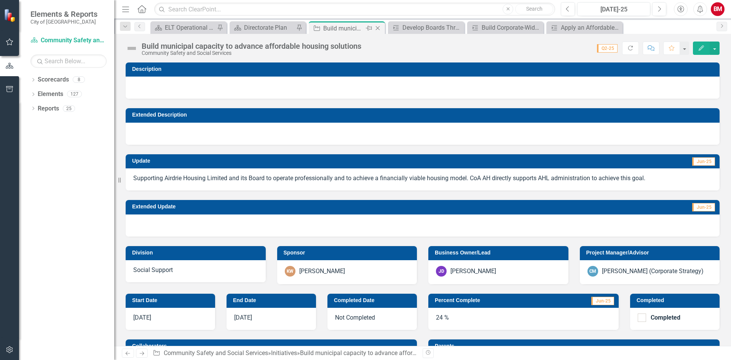
click at [347, 28] on div "Build municipal capacity to advance affordable housing solutions" at bounding box center [343, 29] width 41 height 10
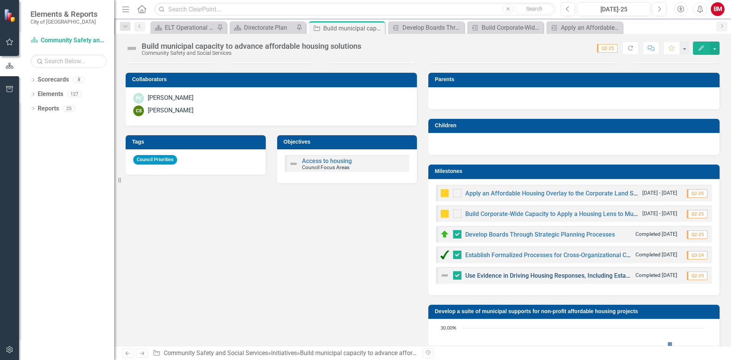
click at [481, 276] on link "Use Evidence in Driving Housing Responses, Including Establishing Housing Unit …" at bounding box center [585, 275] width 240 height 7
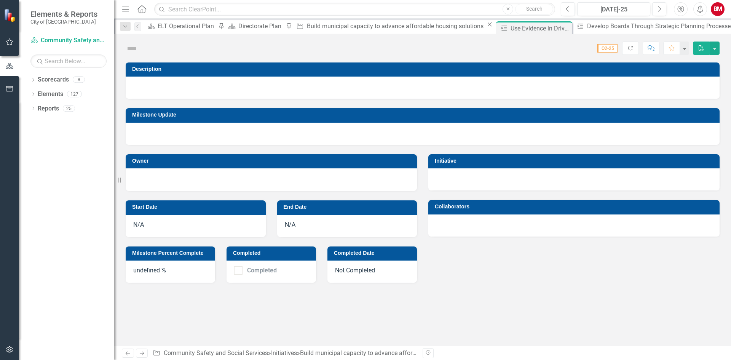
checkbox input "true"
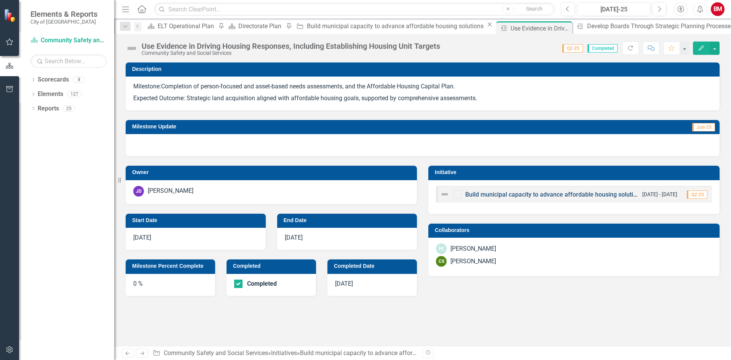
click at [522, 191] on link "Build municipal capacity to advance affordable housing solutions" at bounding box center [554, 194] width 178 height 7
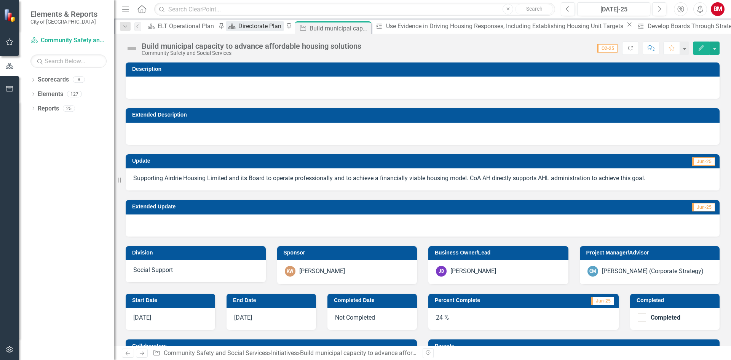
click at [238, 31] on div "Directorate Plan" at bounding box center [260, 26] width 45 height 10
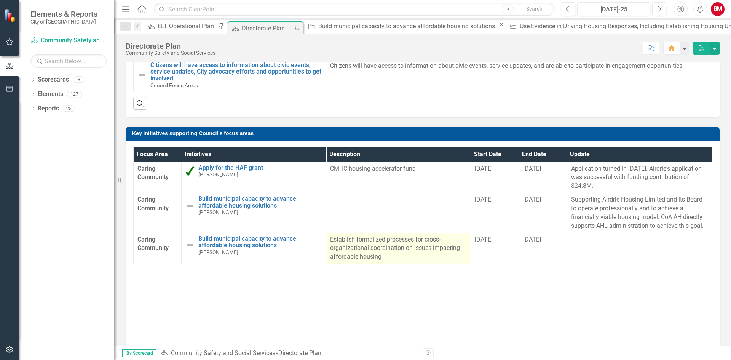
scroll to position [304, 0]
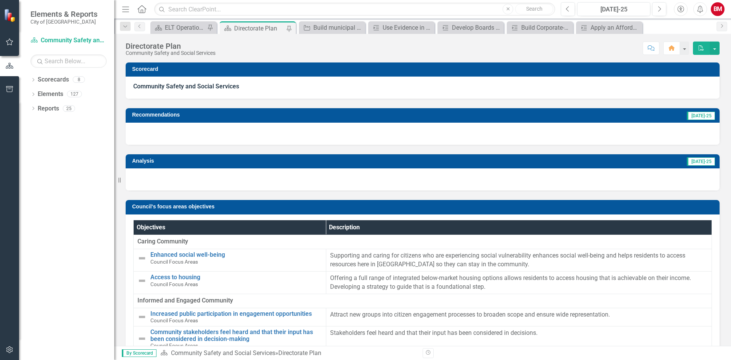
scroll to position [304, 0]
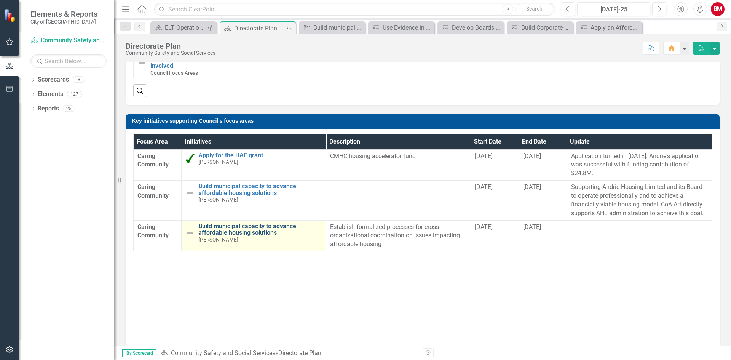
click at [264, 236] on link "Build municipal capacity to advance affordable housing solutions" at bounding box center [260, 229] width 124 height 13
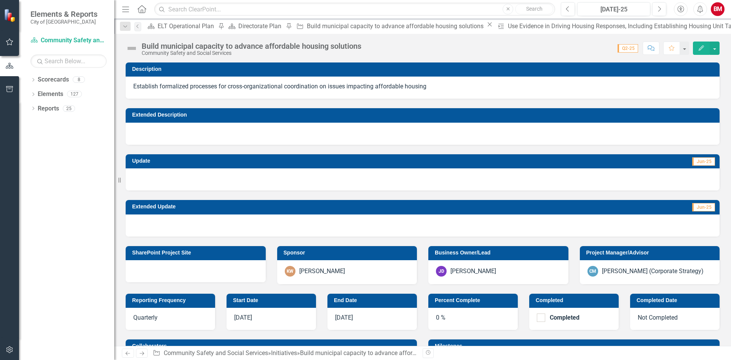
checkbox input "true"
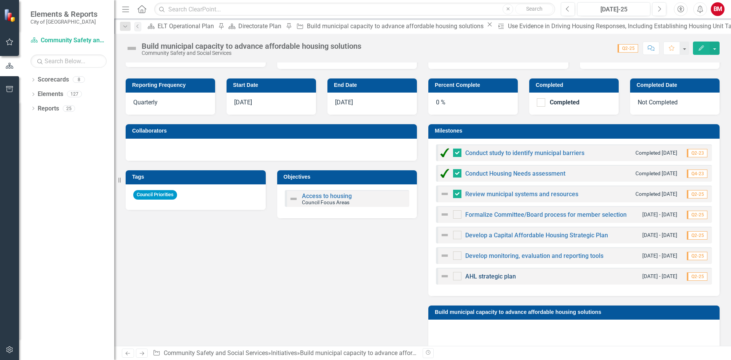
scroll to position [228, 0]
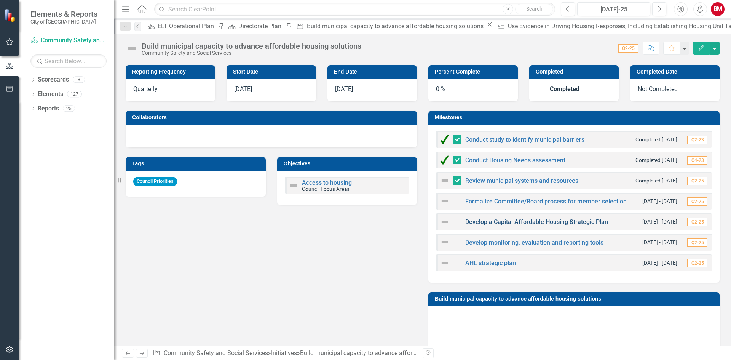
click at [537, 222] on link "Develop a Capital Affordable Housing Strategic Plan" at bounding box center [536, 221] width 143 height 7
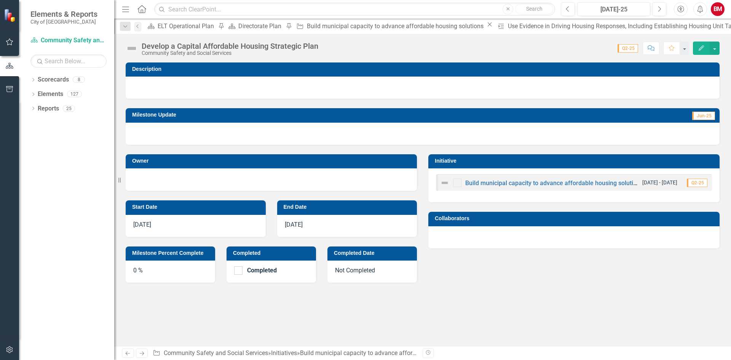
click at [443, 185] on img at bounding box center [444, 182] width 9 height 9
click at [450, 182] on div at bounding box center [446, 182] width 13 height 9
click at [701, 49] on icon "Edit" at bounding box center [700, 47] width 7 height 5
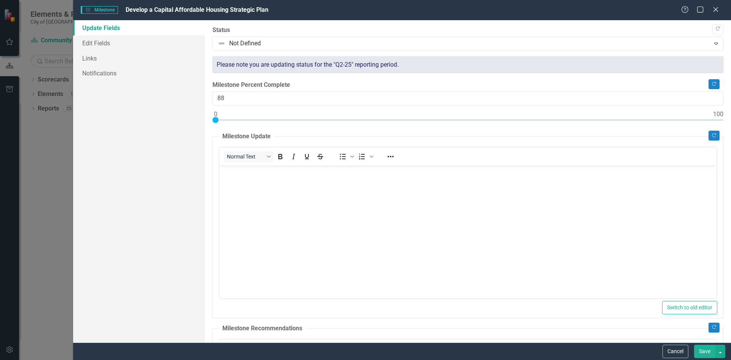
click at [653, 121] on div at bounding box center [467, 122] width 511 height 10
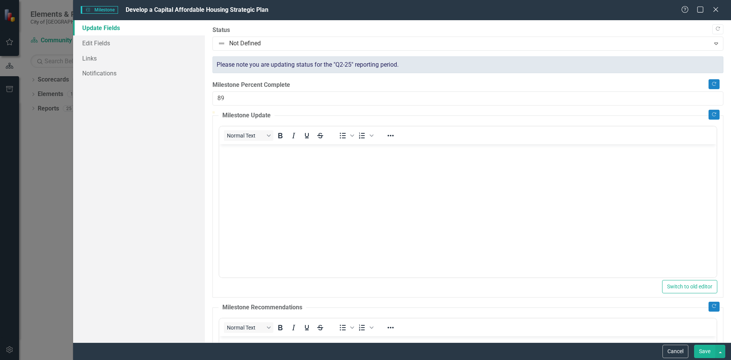
click at [661, 111] on div at bounding box center [467, 111] width 511 height 0
click at [664, 111] on div at bounding box center [467, 111] width 511 height 0
type input "100"
click at [715, 111] on div at bounding box center [467, 111] width 511 height 0
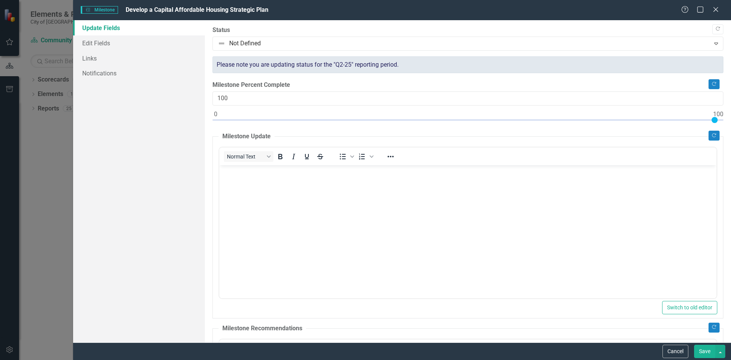
click at [242, 209] on body "Rich Text Area. Press ALT-0 for help." at bounding box center [467, 222] width 497 height 114
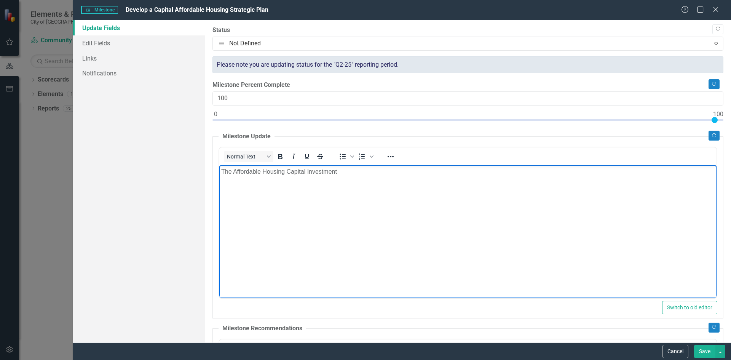
click at [342, 172] on p "The Affordable Housing Capital Investment" at bounding box center [467, 171] width 493 height 9
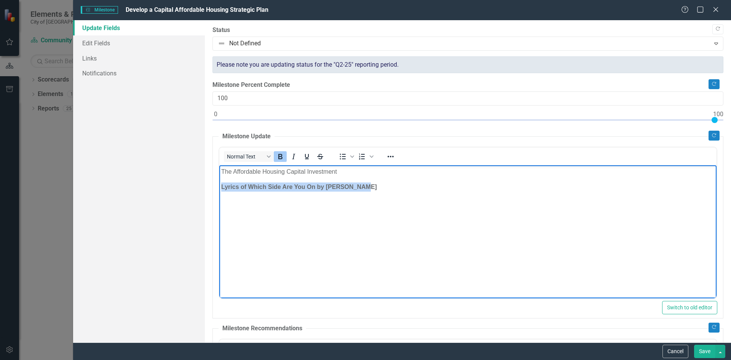
drag, startPoint x: 379, startPoint y: 187, endPoint x: 221, endPoint y: 189, distance: 158.3
click at [221, 189] on p "Lyrics of Which Side Are You On by Pete Seeger" at bounding box center [467, 186] width 493 height 9
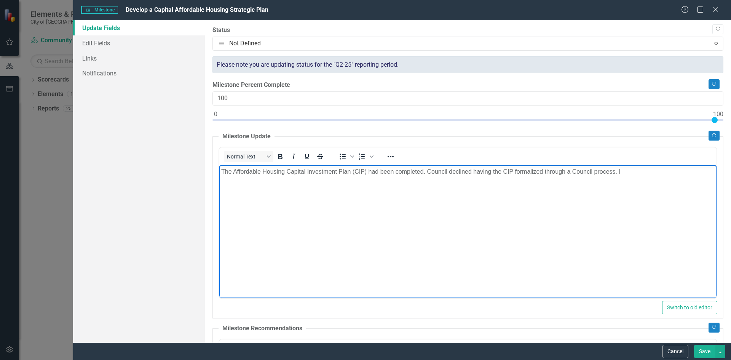
click at [449, 171] on p "The Affordable Housing Capital Investment Plan (CIP) had been completed. Counci…" at bounding box center [467, 171] width 493 height 9
click at [327, 180] on p "The Affordable Housing Capital Investment Plan (CIP) had been completed. Counci…" at bounding box center [467, 176] width 493 height 18
click at [324, 180] on p "The Affordable Housing Capital Investment Plan (CIP) had been completed. Counci…" at bounding box center [467, 176] width 493 height 18
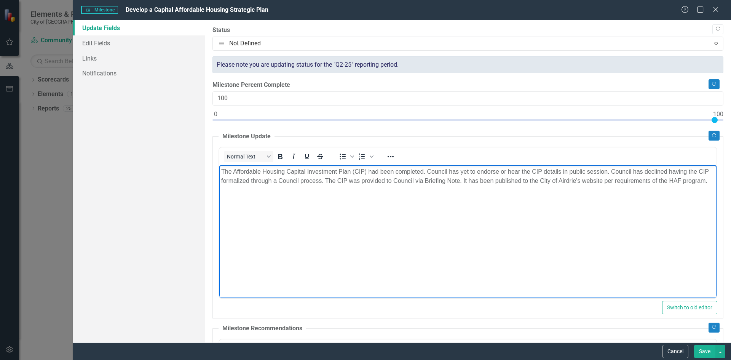
click at [700, 349] on button "Save" at bounding box center [704, 350] width 21 height 13
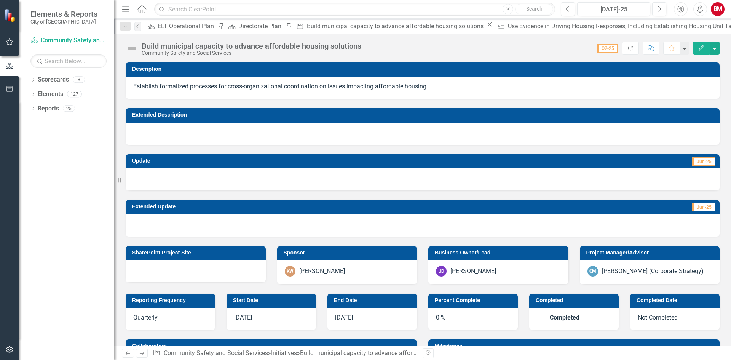
checkbox input "false"
checkbox input "true"
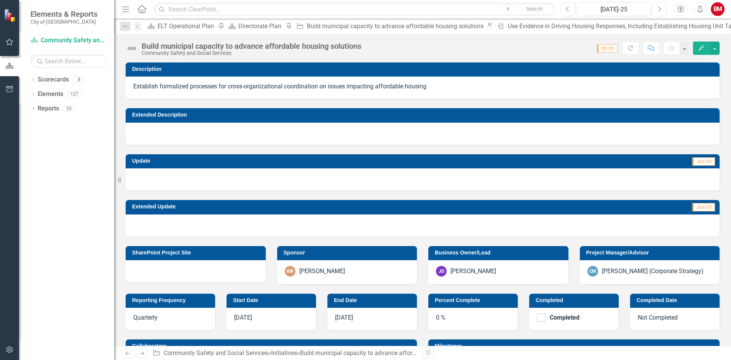
checkbox input "true"
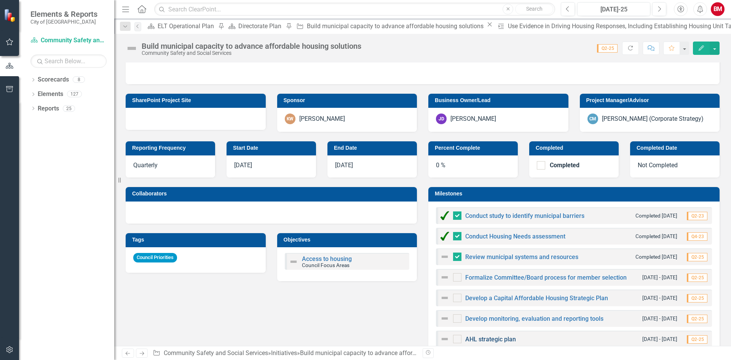
scroll to position [228, 0]
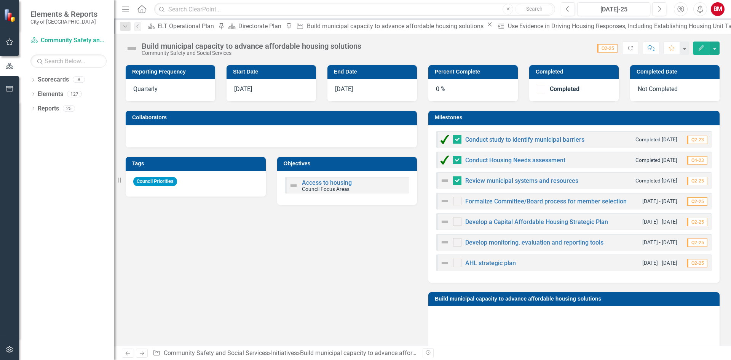
checkbox input "false"
checkbox input "true"
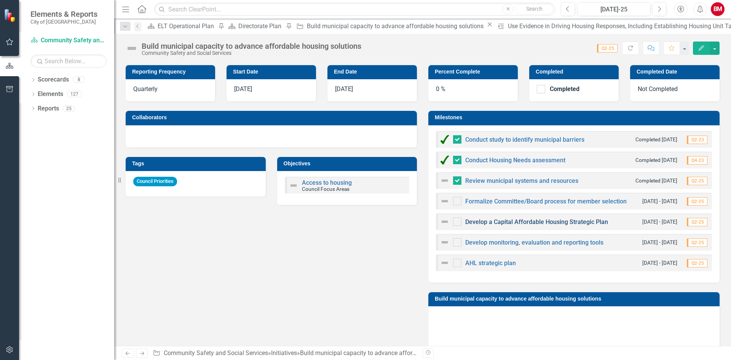
checkbox input "true"
click at [453, 221] on input "checkbox" at bounding box center [455, 219] width 5 height 5
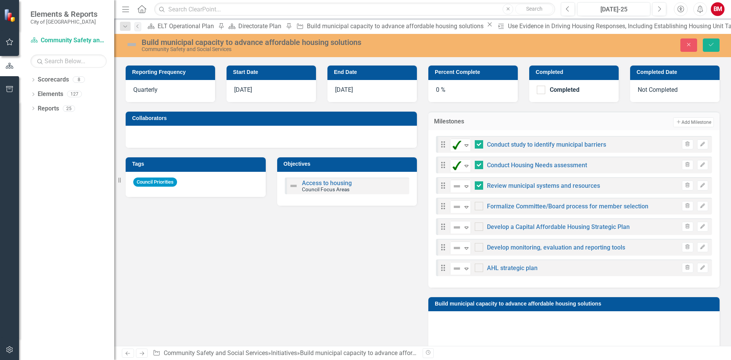
checkbox input "true"
click at [464, 227] on icon at bounding box center [466, 227] width 4 height 2
click at [543, 247] on link "Develop monitoring, evaluation and reporting tools" at bounding box center [556, 247] width 138 height 7
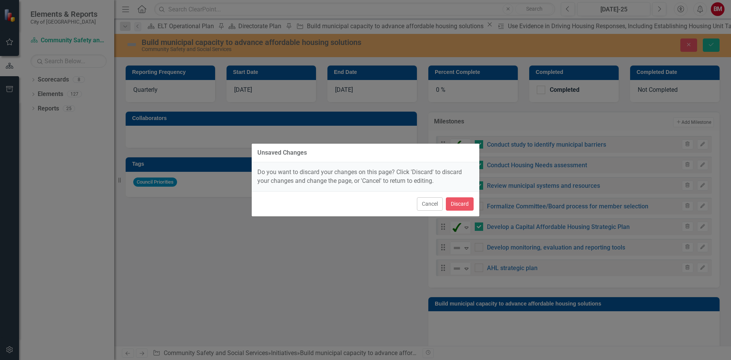
click at [427, 201] on button "Cancel" at bounding box center [430, 203] width 26 height 13
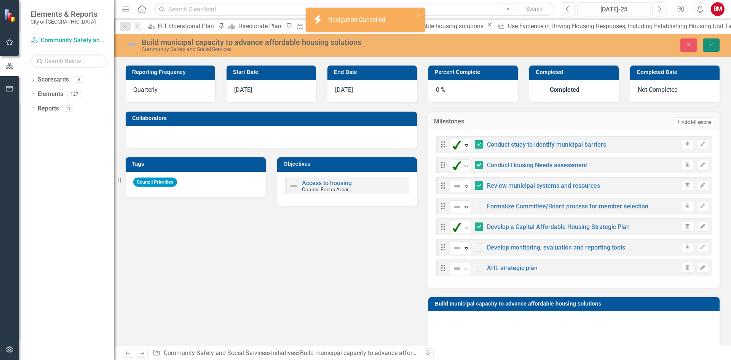
click at [710, 43] on icon "Save" at bounding box center [710, 44] width 7 height 5
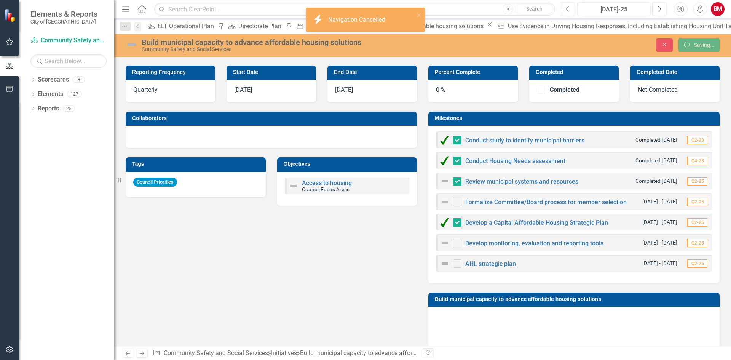
checkbox input "false"
checkbox input "true"
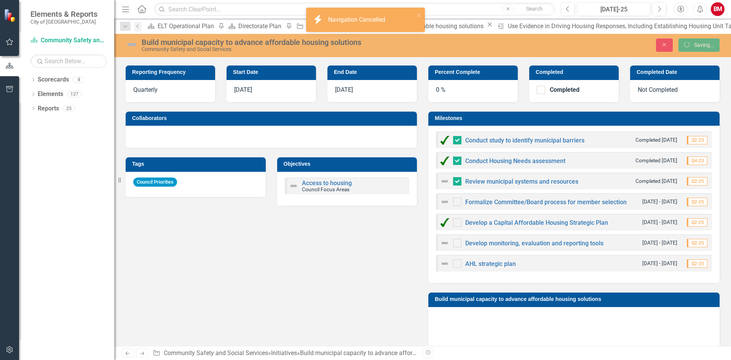
checkbox input "true"
click at [582, 240] on link "Develop monitoring, evaluation and reporting tools" at bounding box center [534, 242] width 138 height 7
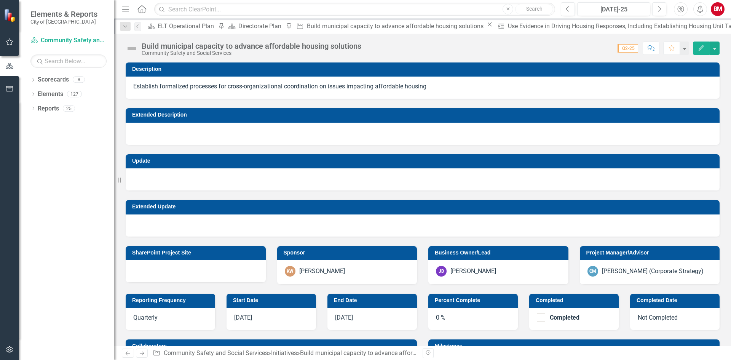
checkbox input "true"
click at [701, 48] on icon "Edit" at bounding box center [700, 47] width 7 height 5
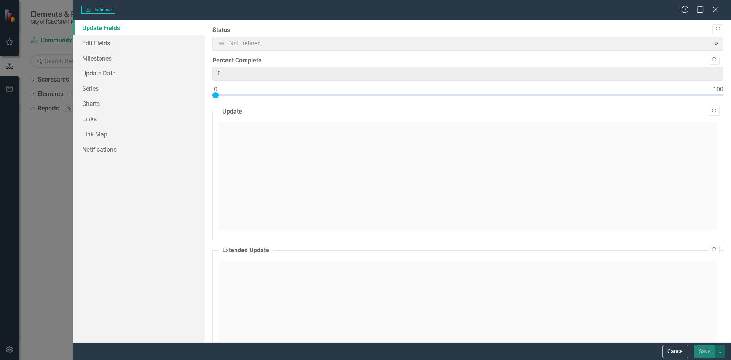
click at [256, 141] on div at bounding box center [467, 176] width 498 height 108
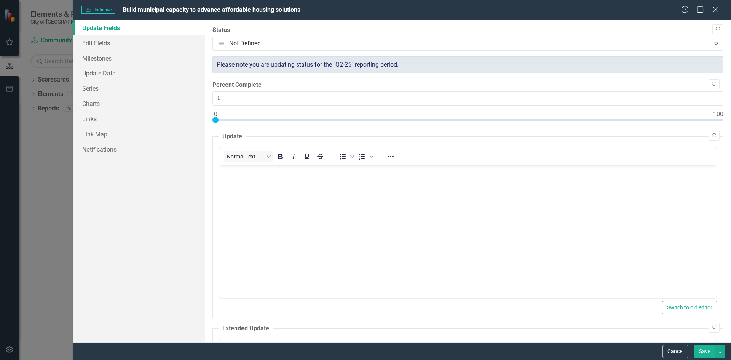
scroll to position [0, 0]
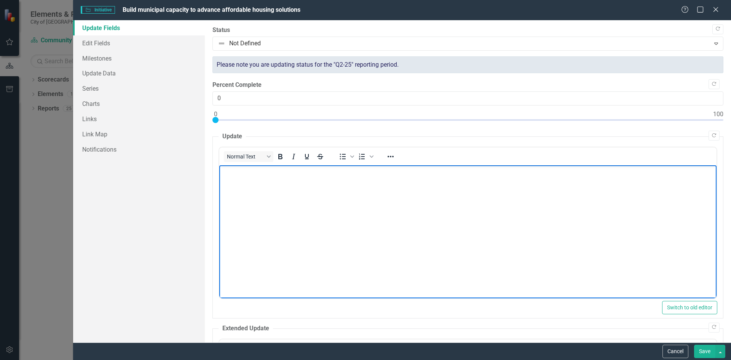
click at [268, 183] on body "Rich Text Area. Press ALT-0 for help." at bounding box center [467, 222] width 497 height 114
click at [402, 168] on p "A Housing Report card is being developed, in collaboration with COrporate Strat…" at bounding box center [467, 171] width 493 height 9
click at [226, 169] on p "A Housing Report card is being developed, in collaboration with Corporate Strat…" at bounding box center [467, 171] width 493 height 9
click at [506, 169] on p "A public-facing Housing Report card is being developed, in collaboration with C…" at bounding box center [467, 171] width 493 height 9
click at [699, 348] on button "Save" at bounding box center [704, 350] width 21 height 13
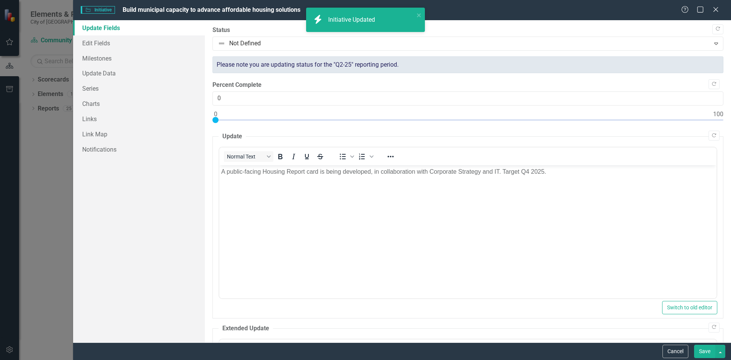
checkbox input "false"
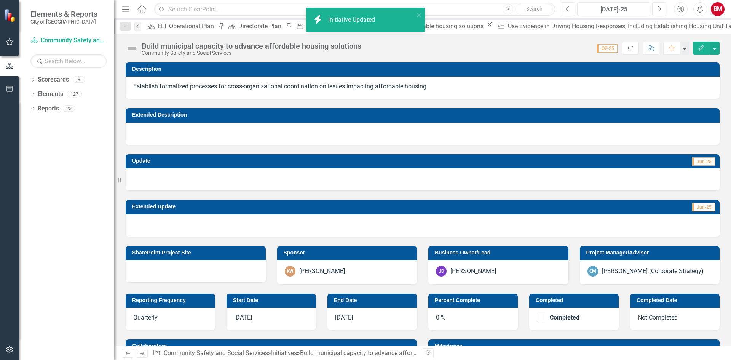
checkbox input "true"
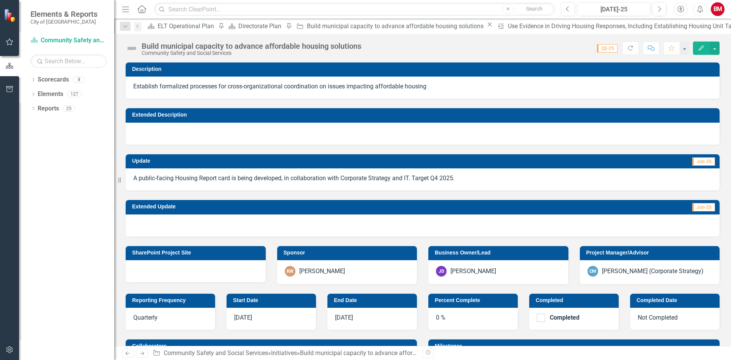
click at [698, 51] on button "Edit" at bounding box center [701, 47] width 17 height 13
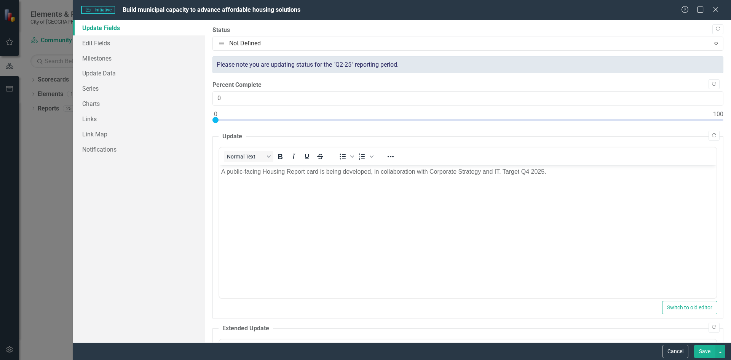
click at [355, 119] on div at bounding box center [467, 122] width 511 height 10
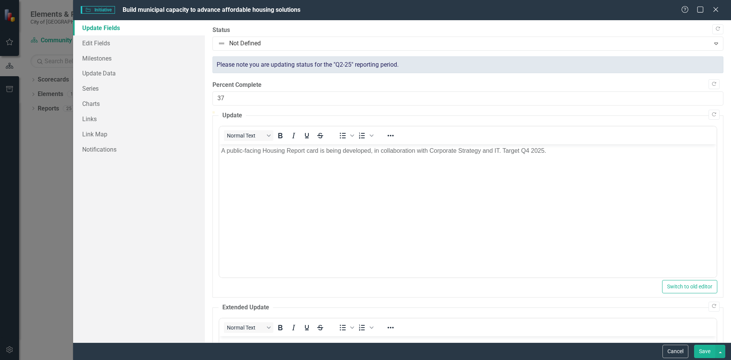
click at [400, 111] on div at bounding box center [467, 111] width 511 height 0
click at [418, 111] on div at bounding box center [467, 111] width 511 height 0
click at [444, 111] on div at bounding box center [467, 111] width 511 height 0
click at [455, 111] on div at bounding box center [467, 111] width 511 height 0
click at [468, 111] on div at bounding box center [467, 111] width 511 height 0
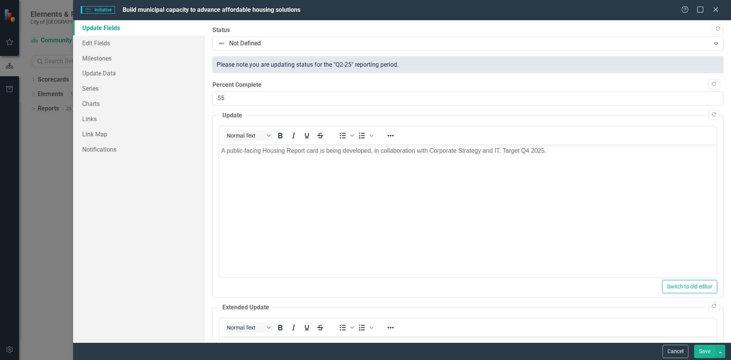
click at [492, 111] on div at bounding box center [467, 111] width 511 height 0
click at [502, 111] on div at bounding box center [467, 111] width 511 height 0
drag, startPoint x: 512, startPoint y: 120, endPoint x: 536, endPoint y: 120, distance: 23.6
click at [513, 111] on div at bounding box center [467, 111] width 511 height 0
click at [540, 111] on div at bounding box center [467, 111] width 511 height 0
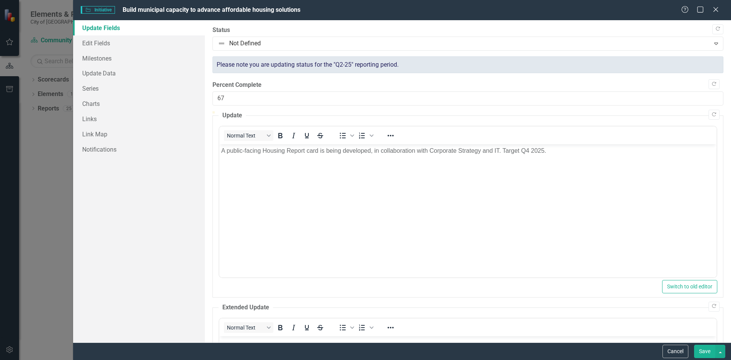
drag, startPoint x: 548, startPoint y: 120, endPoint x: 565, endPoint y: 121, distance: 16.7
click at [549, 111] on div at bounding box center [467, 111] width 511 height 0
click at [565, 111] on div at bounding box center [467, 111] width 511 height 0
type input "70"
click at [707, 347] on button "Save" at bounding box center [704, 350] width 21 height 13
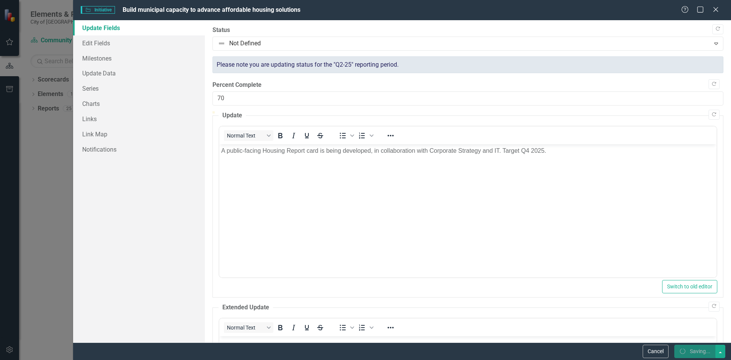
checkbox input "false"
checkbox input "true"
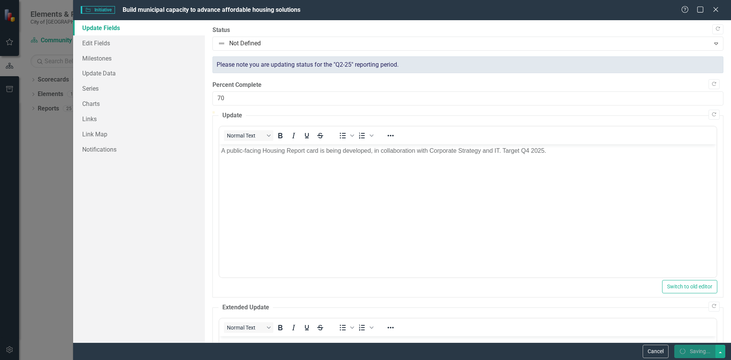
checkbox input "true"
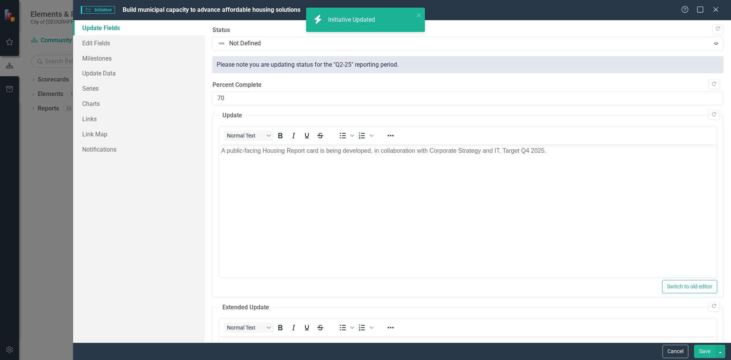
checkbox input "false"
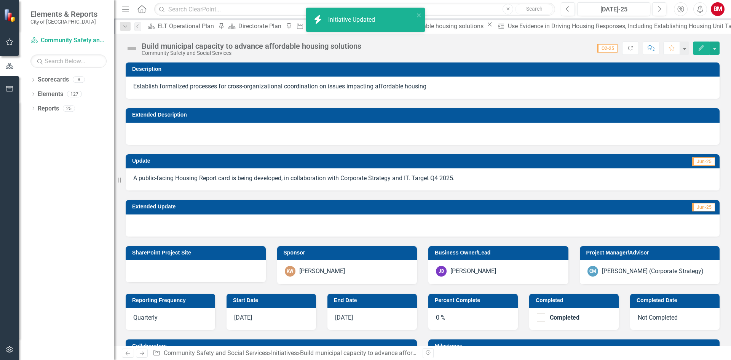
checkbox input "true"
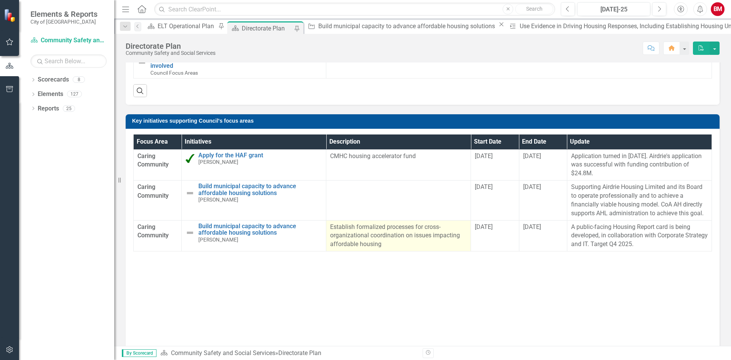
scroll to position [266, 0]
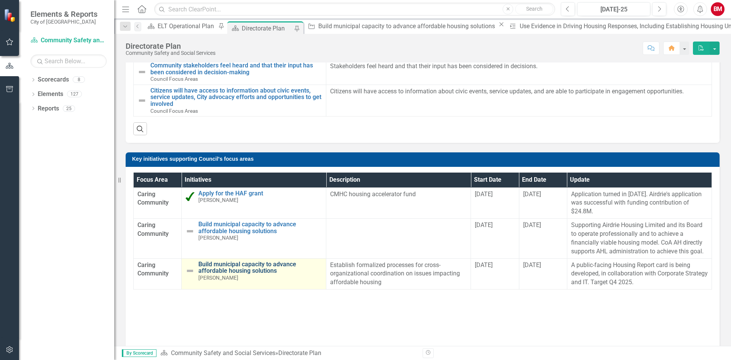
click at [254, 271] on link "Build municipal capacity to advance affordable housing solutions" at bounding box center [260, 267] width 124 height 13
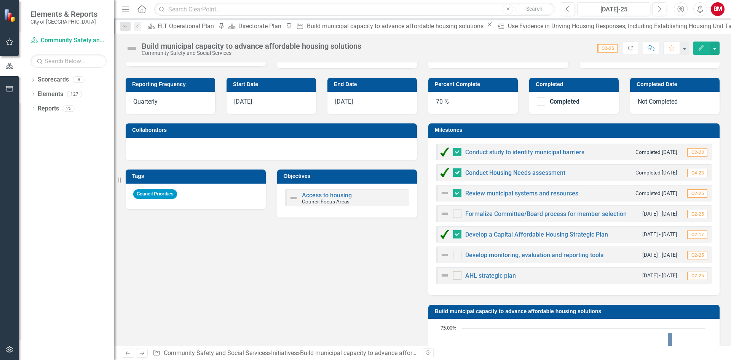
scroll to position [228, 0]
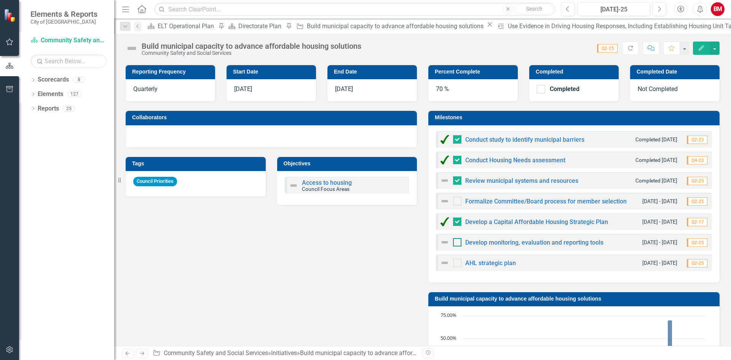
click at [453, 243] on div at bounding box center [457, 242] width 8 height 8
click at [453, 243] on input "checkbox" at bounding box center [455, 240] width 5 height 5
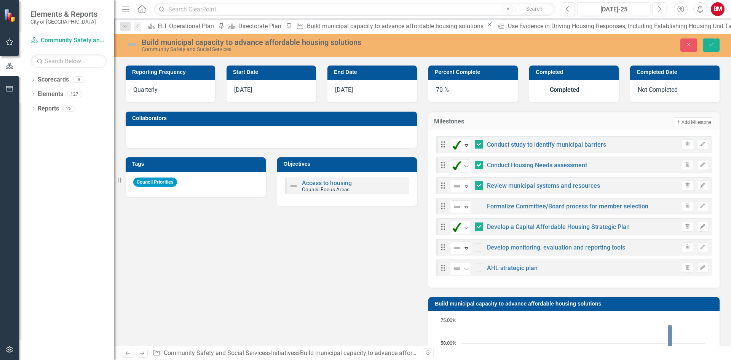
checkbox input "true"
click at [465, 248] on icon "Expand" at bounding box center [466, 248] width 8 height 6
click at [706, 45] on button "Save" at bounding box center [710, 44] width 17 height 13
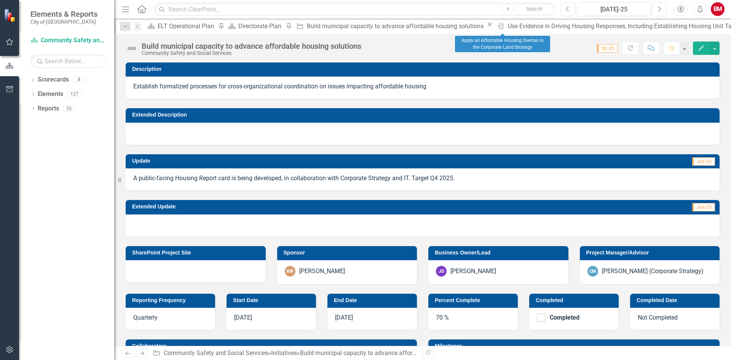
drag, startPoint x: 507, startPoint y: 29, endPoint x: 473, endPoint y: 30, distance: 33.9
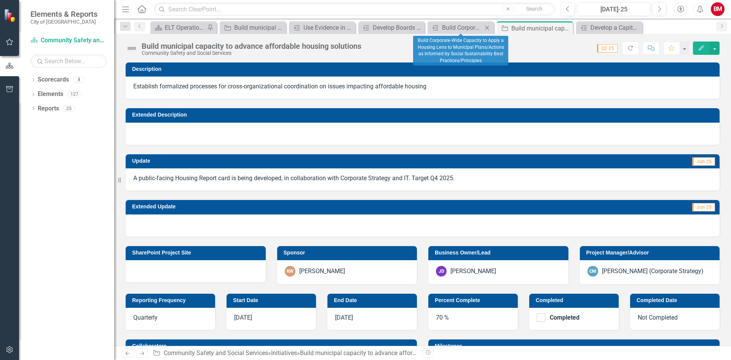
click at [487, 27] on icon "Close" at bounding box center [487, 28] width 8 height 6
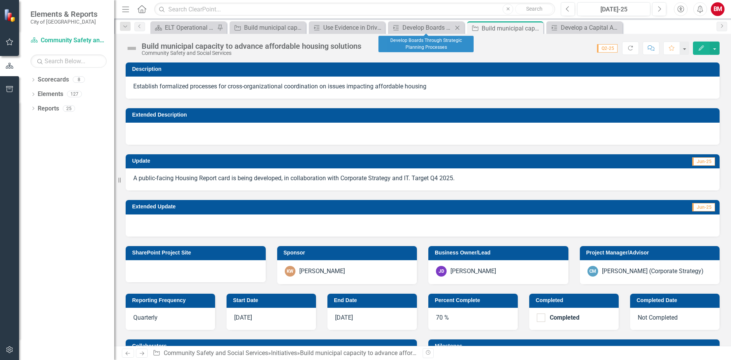
click at [459, 27] on icon "Close" at bounding box center [457, 28] width 8 height 6
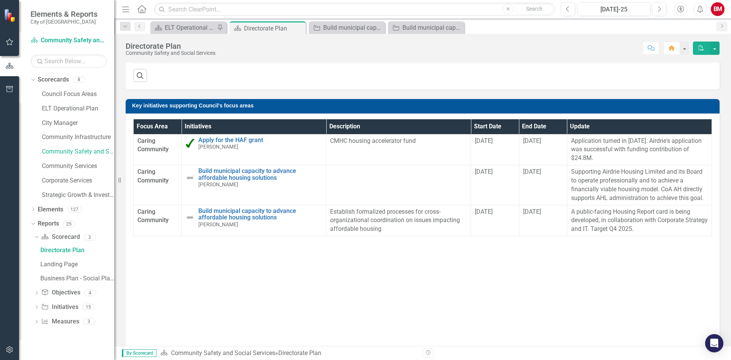
scroll to position [309, 0]
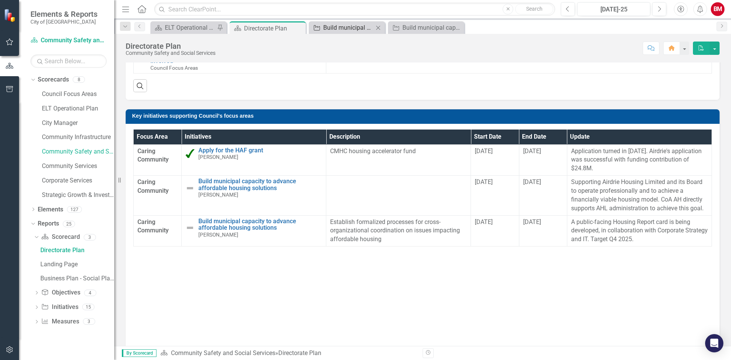
drag, startPoint x: 361, startPoint y: 29, endPoint x: 365, endPoint y: 27, distance: 4.3
click at [361, 28] on div "Build municipal capacity to advance affordable housing solutions" at bounding box center [348, 28] width 50 height 10
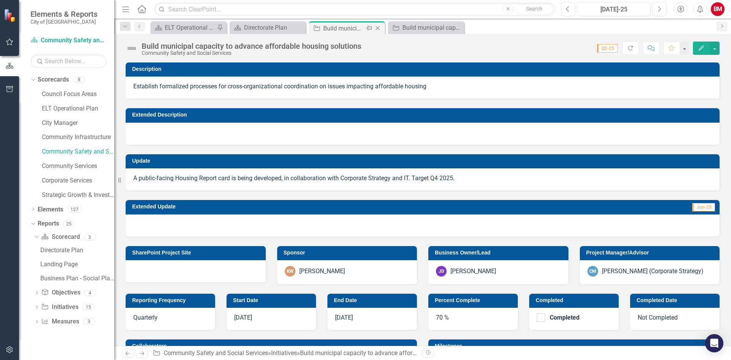
click at [380, 27] on icon "Close" at bounding box center [378, 28] width 8 height 6
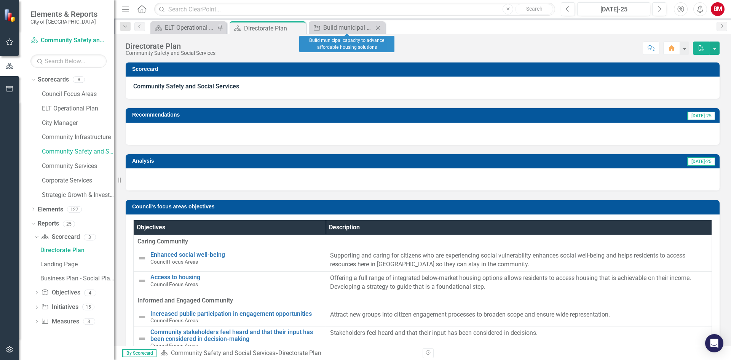
click at [379, 29] on icon at bounding box center [378, 27] width 4 height 4
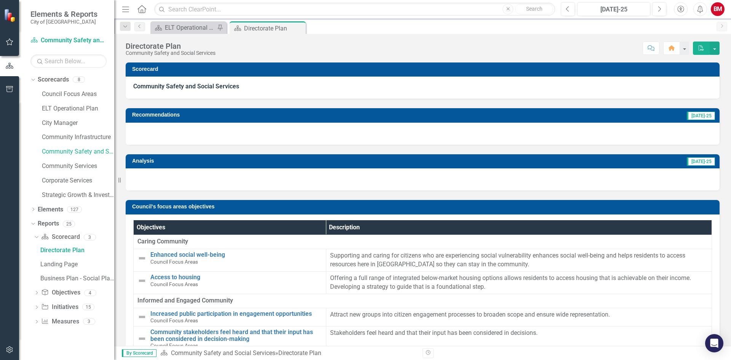
scroll to position [38, 0]
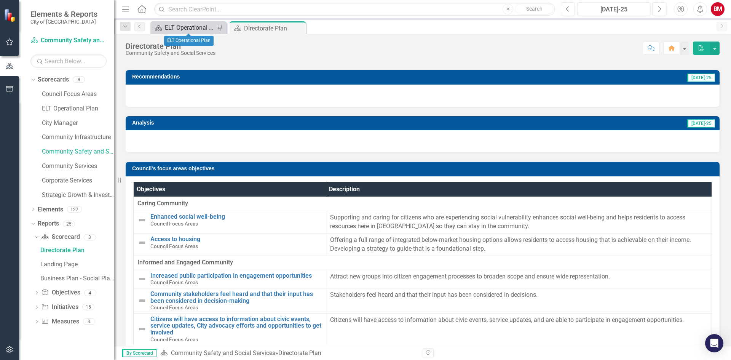
click at [188, 27] on div "ELT Operational Plan" at bounding box center [190, 28] width 50 height 10
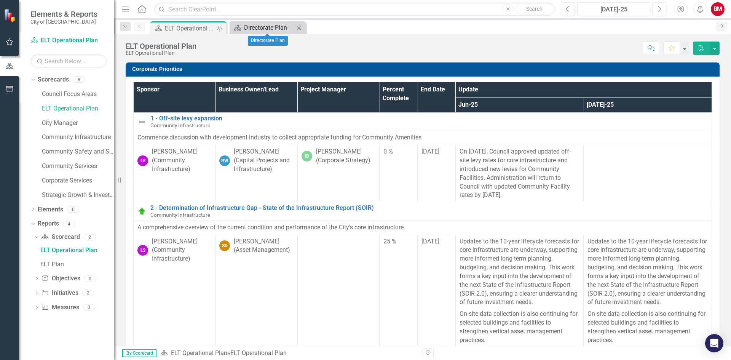
click at [262, 29] on div "Directorate Plan" at bounding box center [269, 28] width 50 height 10
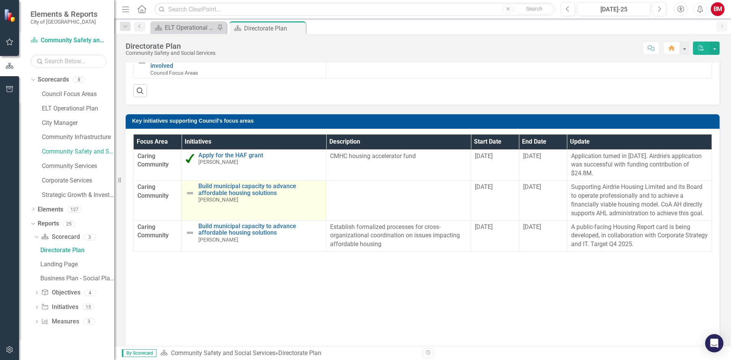
scroll to position [342, 0]
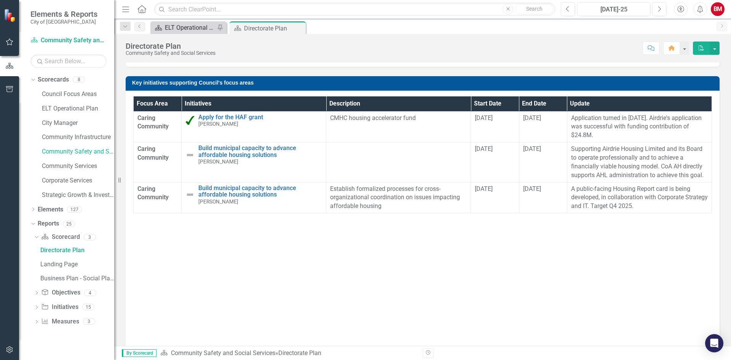
click at [188, 30] on div "ELT Operational Plan" at bounding box center [190, 28] width 50 height 10
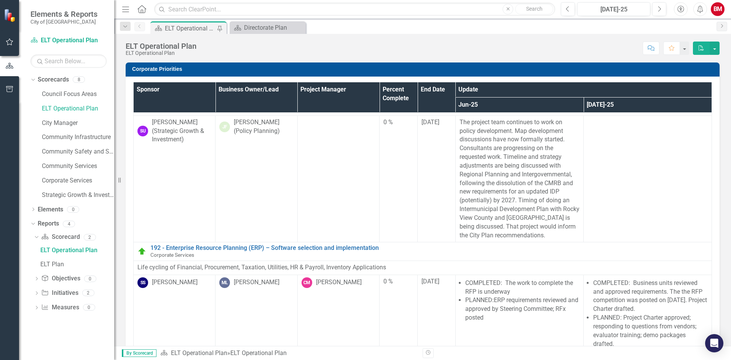
scroll to position [40, 0]
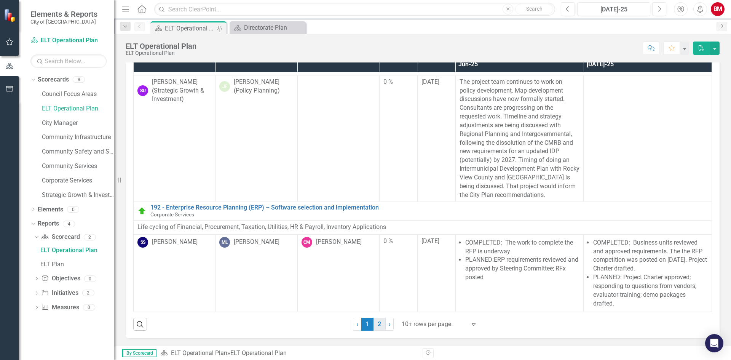
click at [376, 327] on link "2" at bounding box center [379, 323] width 12 height 13
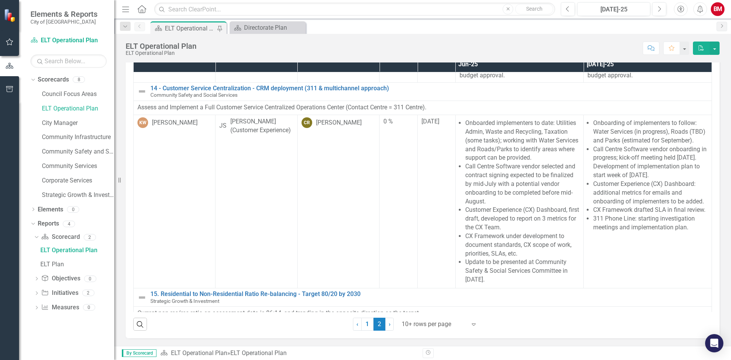
scroll to position [107, 0]
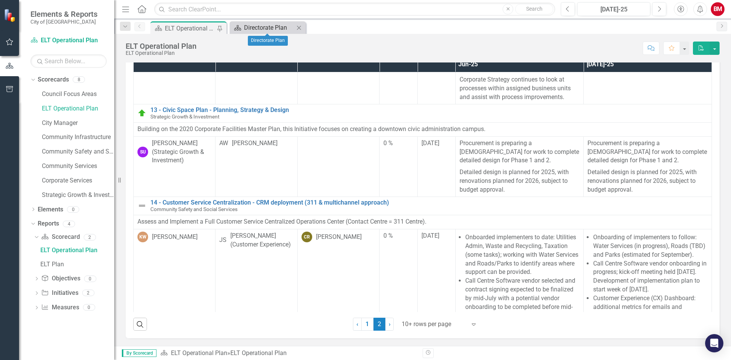
click at [271, 25] on div "Directorate Plan" at bounding box center [269, 28] width 50 height 10
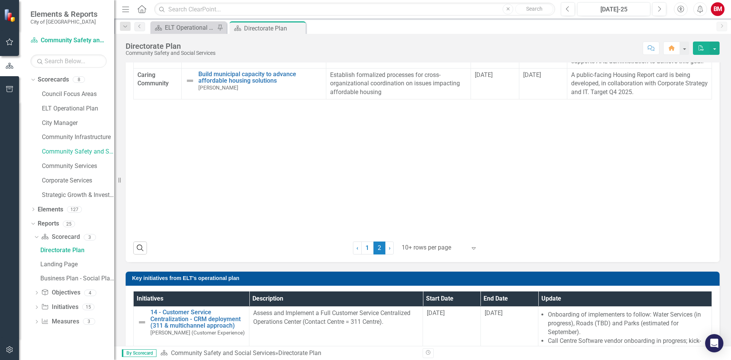
scroll to position [385, 0]
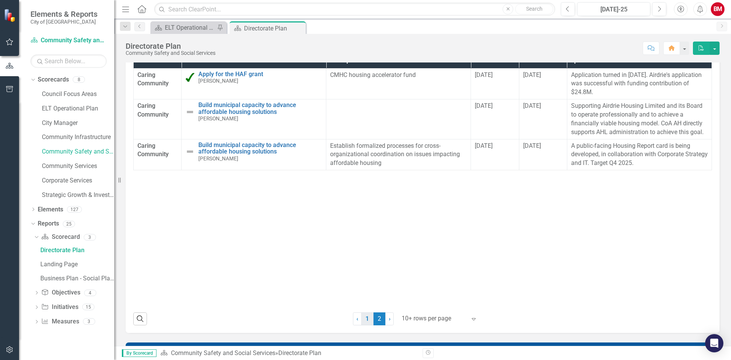
click at [363, 321] on link "1" at bounding box center [367, 318] width 12 height 13
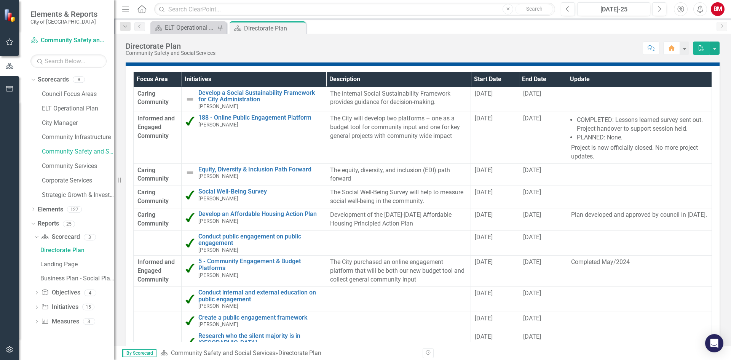
scroll to position [347, 0]
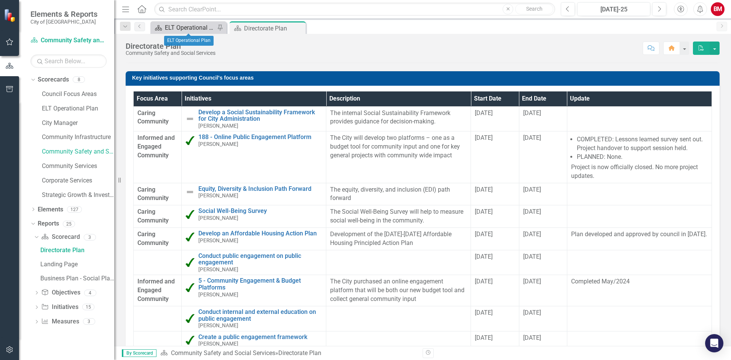
click at [193, 28] on div "ELT Operational Plan" at bounding box center [190, 28] width 50 height 10
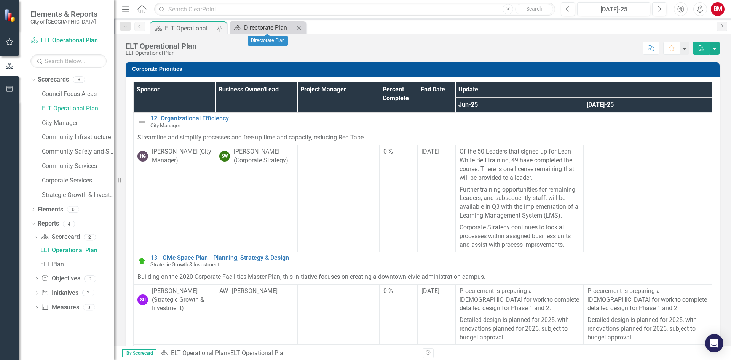
click at [258, 32] on div "Directorate Plan" at bounding box center [269, 28] width 50 height 10
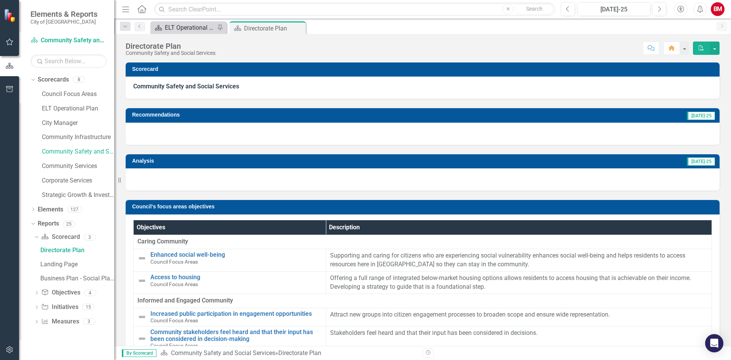
click at [183, 29] on div "ELT Operational Plan" at bounding box center [190, 28] width 50 height 10
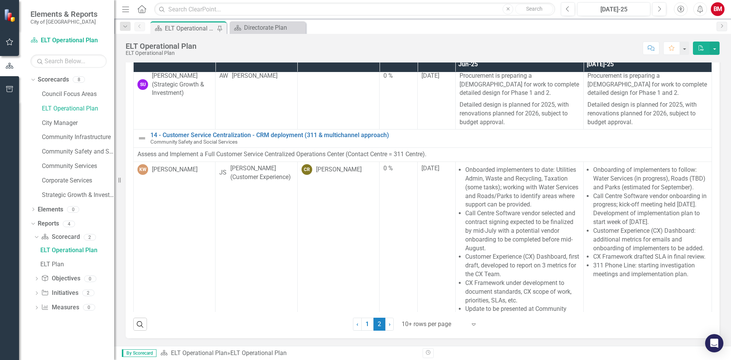
scroll to position [107, 0]
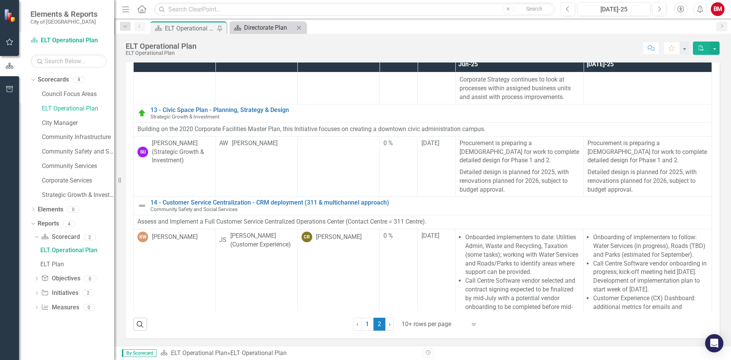
click at [254, 27] on div "Directorate Plan" at bounding box center [269, 28] width 50 height 10
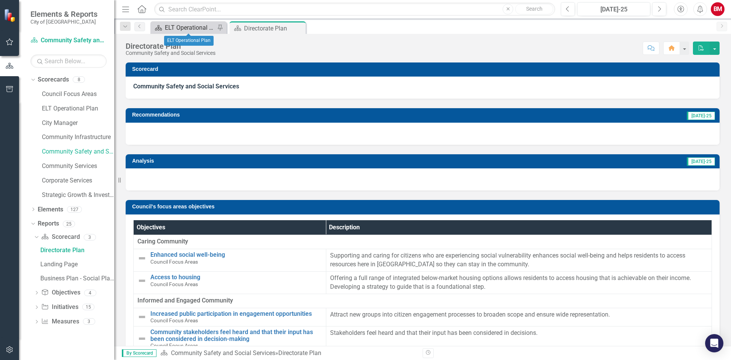
click at [176, 28] on div "ELT Operational Plan" at bounding box center [190, 28] width 50 height 10
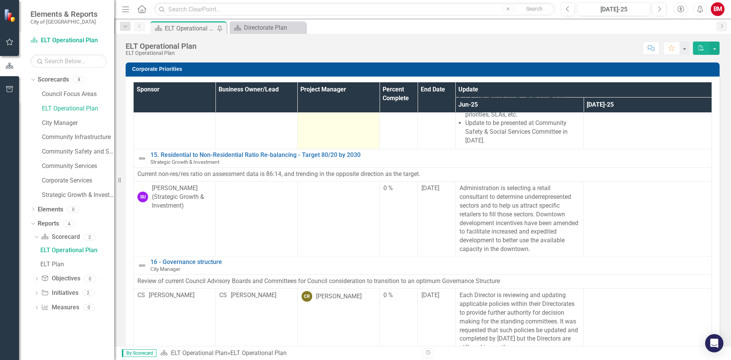
scroll to position [412, 0]
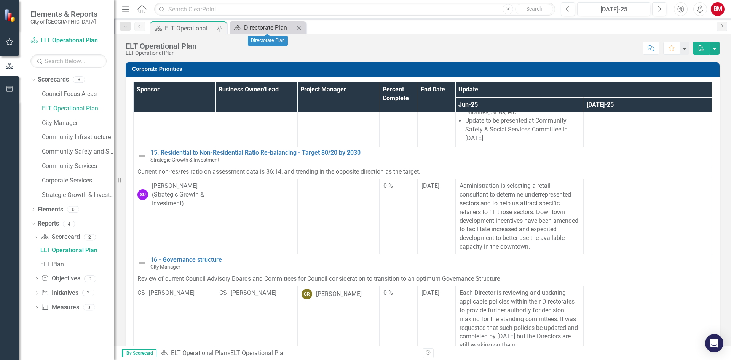
click at [267, 29] on div "Directorate Plan" at bounding box center [269, 28] width 50 height 10
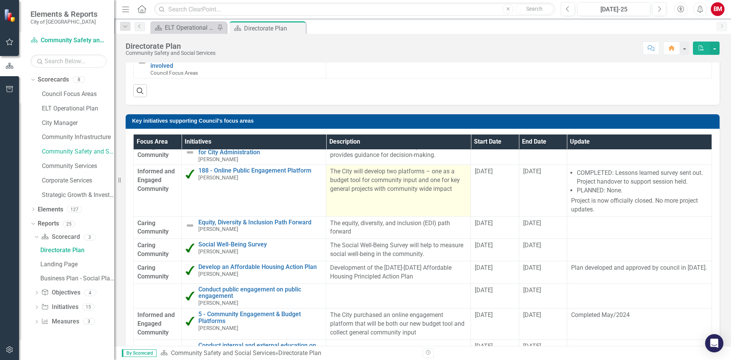
scroll to position [12, 0]
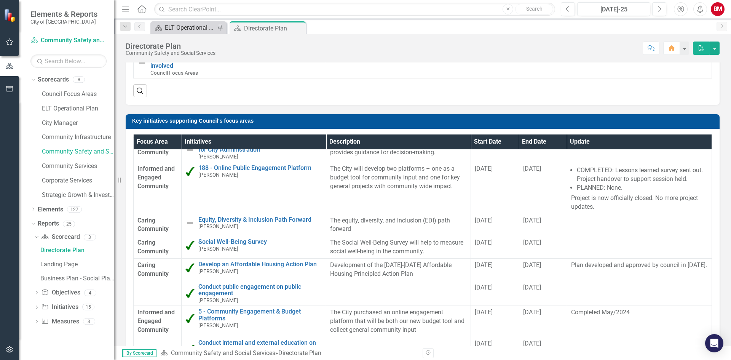
click at [186, 29] on div "ELT Operational Plan" at bounding box center [190, 28] width 50 height 10
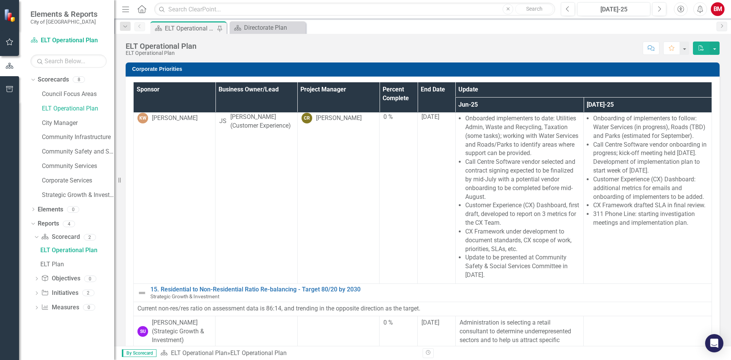
scroll to position [228, 0]
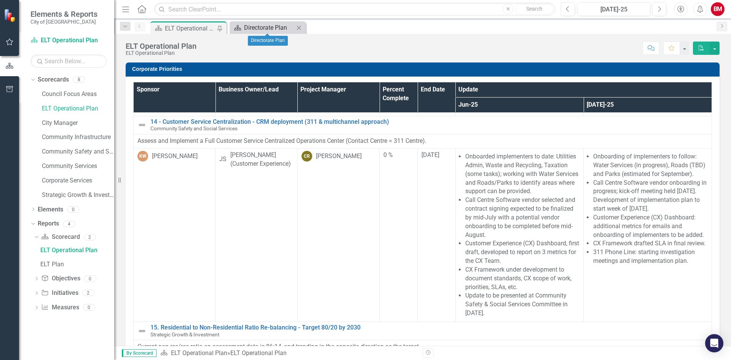
click at [272, 30] on div "Directorate Plan" at bounding box center [269, 28] width 50 height 10
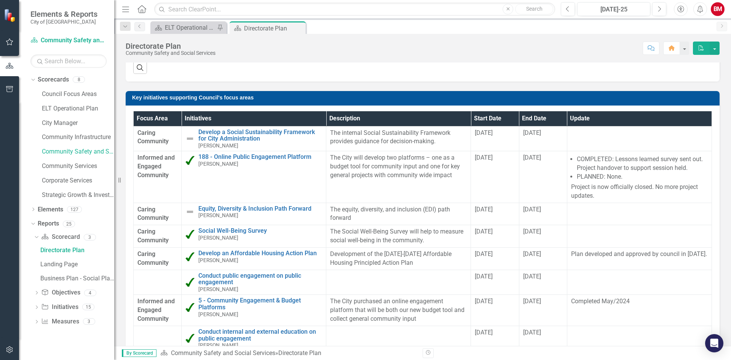
scroll to position [342, 0]
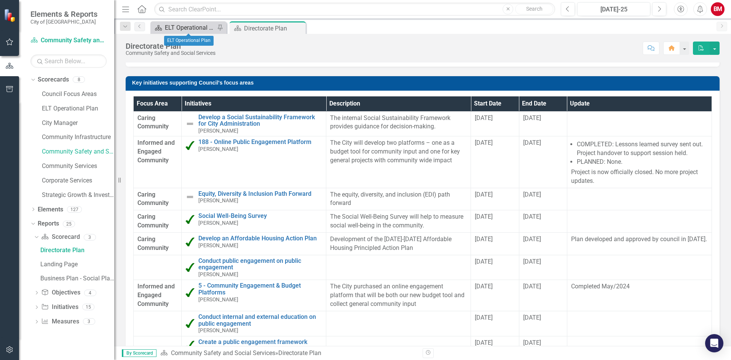
click at [192, 31] on div "ELT Operational Plan" at bounding box center [190, 28] width 50 height 10
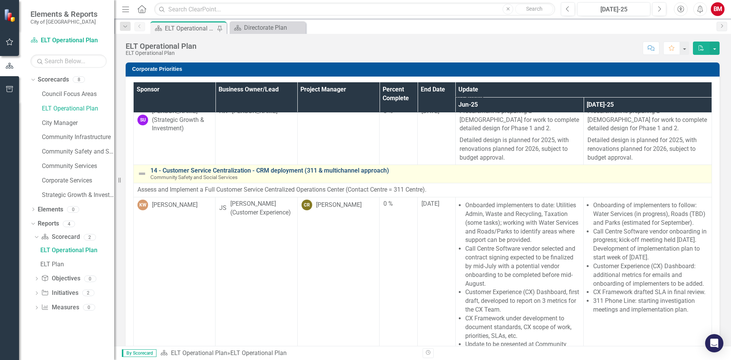
scroll to position [190, 0]
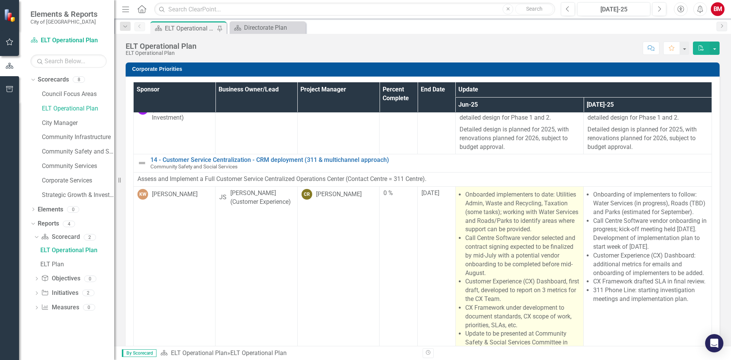
click at [465, 248] on li "Call Centre Software vendor selected and contract signing expected to be finali…" at bounding box center [522, 255] width 115 height 43
drag, startPoint x: 464, startPoint y: 247, endPoint x: 470, endPoint y: 248, distance: 6.5
click at [470, 248] on li "Call Centre Software vendor selected and contract signing expected to be finali…" at bounding box center [522, 255] width 115 height 43
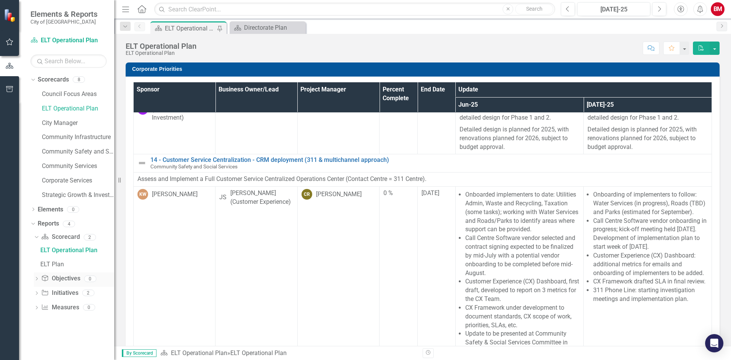
click at [35, 279] on icon "Dropdown" at bounding box center [36, 279] width 5 height 4
click at [37, 265] on icon "Dropdown" at bounding box center [36, 265] width 5 height 4
click at [38, 237] on icon "Dropdown" at bounding box center [36, 238] width 5 height 4
click at [50, 250] on div "ELT Operational Plan" at bounding box center [77, 250] width 74 height 7
click at [259, 24] on div "Directorate Plan" at bounding box center [269, 28] width 50 height 10
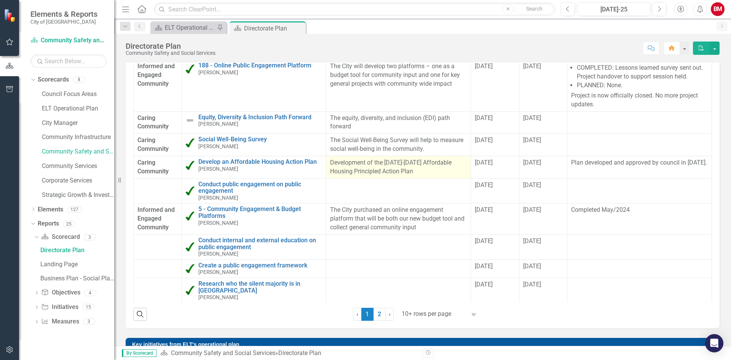
scroll to position [419, 0]
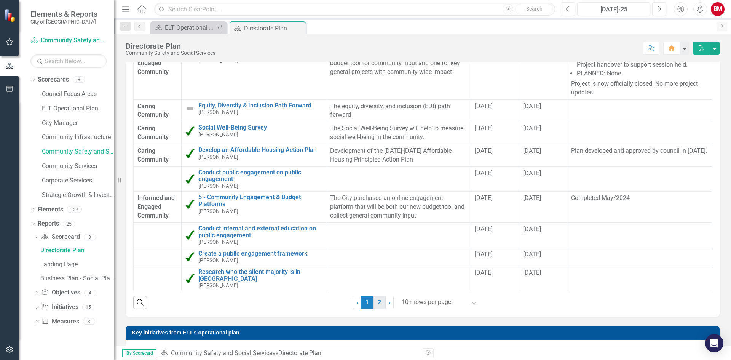
click at [375, 302] on link "2" at bounding box center [379, 302] width 12 height 13
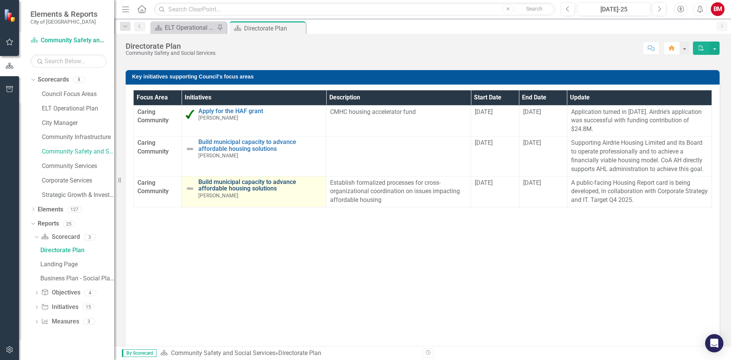
scroll to position [342, 0]
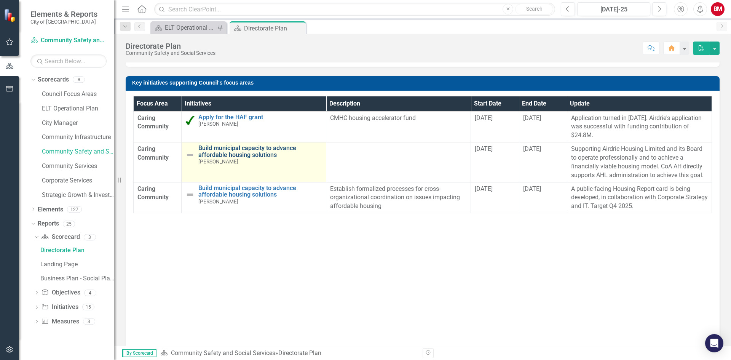
click at [227, 152] on link "Build municipal capacity to advance affordable housing solutions" at bounding box center [260, 151] width 124 height 13
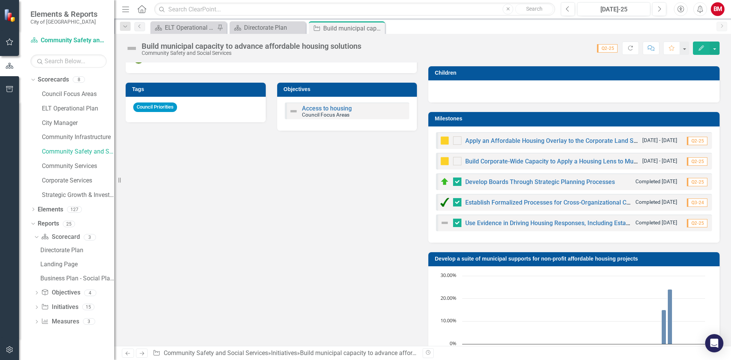
scroll to position [342, 0]
